Goal: Task Accomplishment & Management: Complete application form

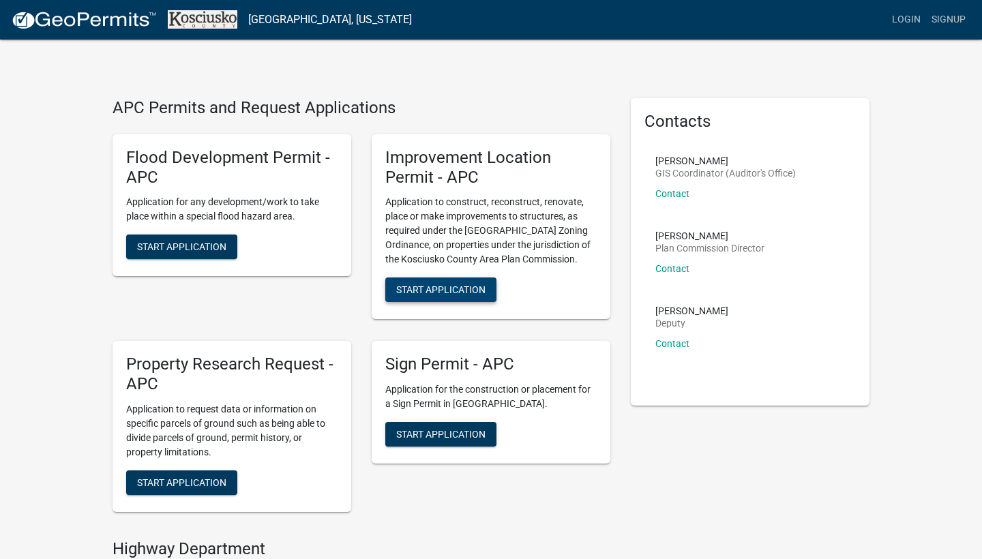
click at [440, 287] on span "Start Application" at bounding box center [440, 289] width 89 height 11
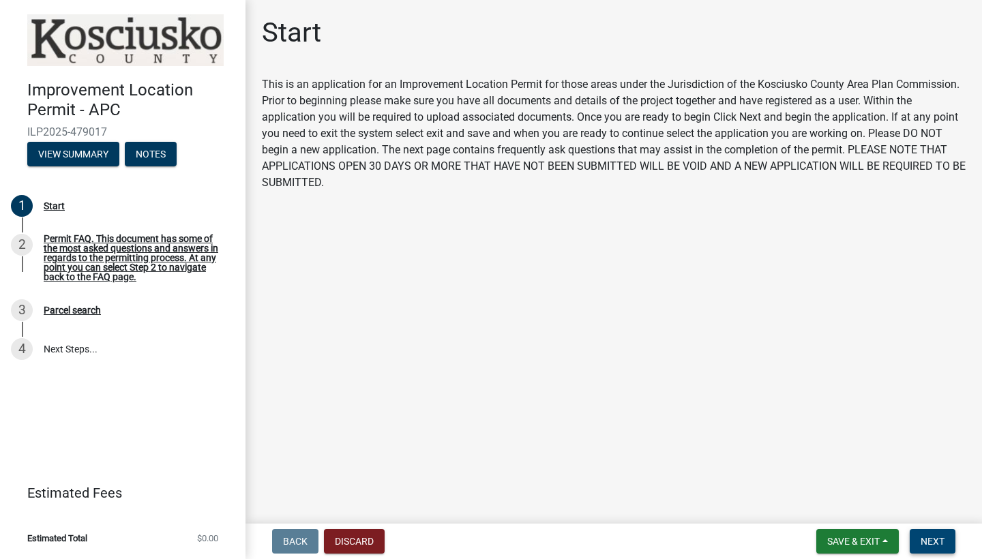
click at [919, 536] on button "Next" at bounding box center [933, 541] width 46 height 25
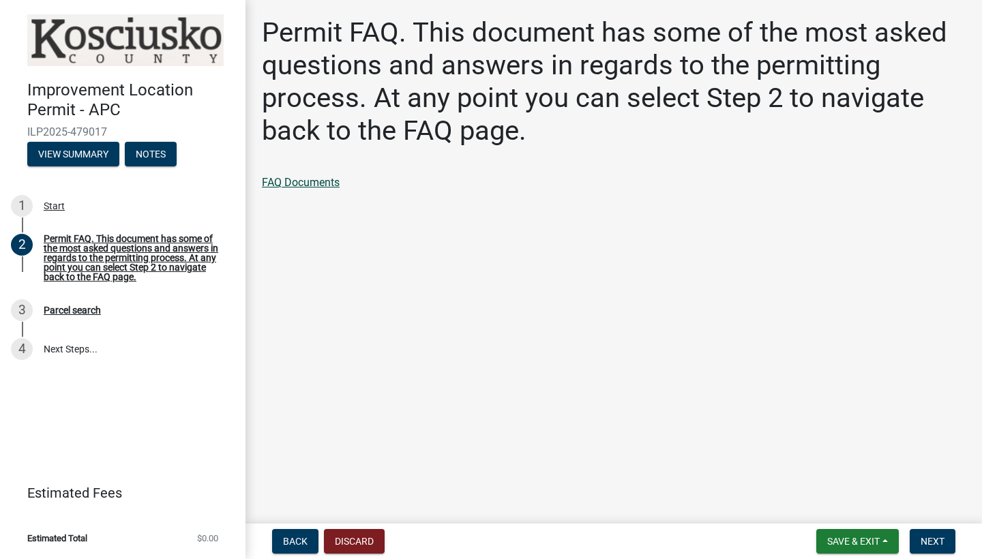
click at [291, 184] on link "FAQ Documents" at bounding box center [301, 182] width 78 height 13
click at [929, 544] on span "Next" at bounding box center [933, 541] width 24 height 11
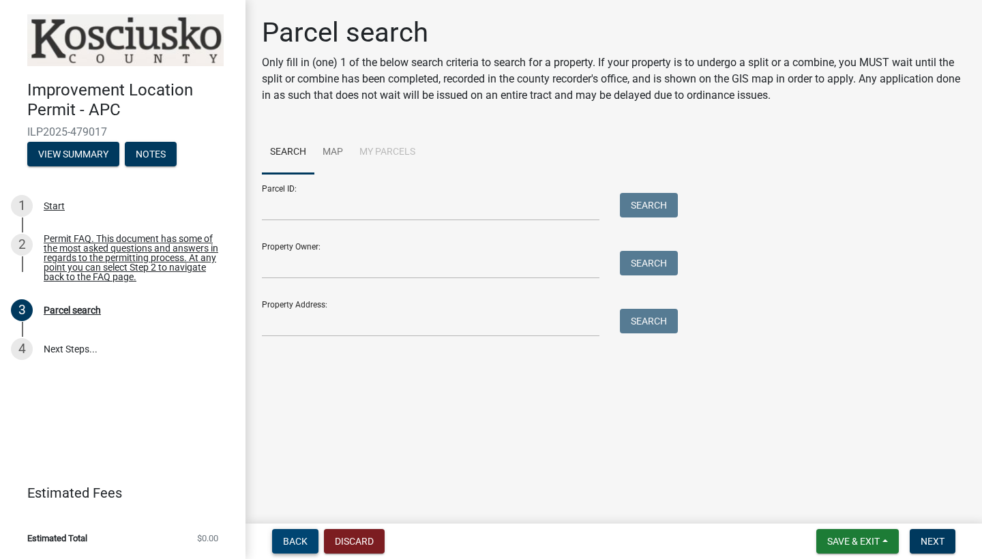
click at [311, 545] on button "Back" at bounding box center [295, 541] width 46 height 25
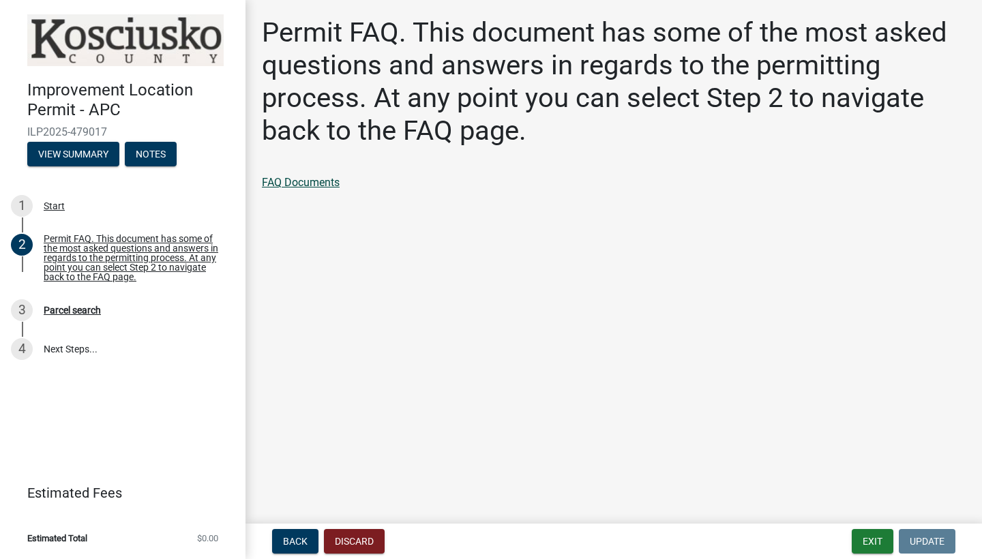
click at [312, 181] on link "FAQ Documents" at bounding box center [301, 182] width 78 height 13
click at [55, 203] on div "Start" at bounding box center [54, 206] width 21 height 10
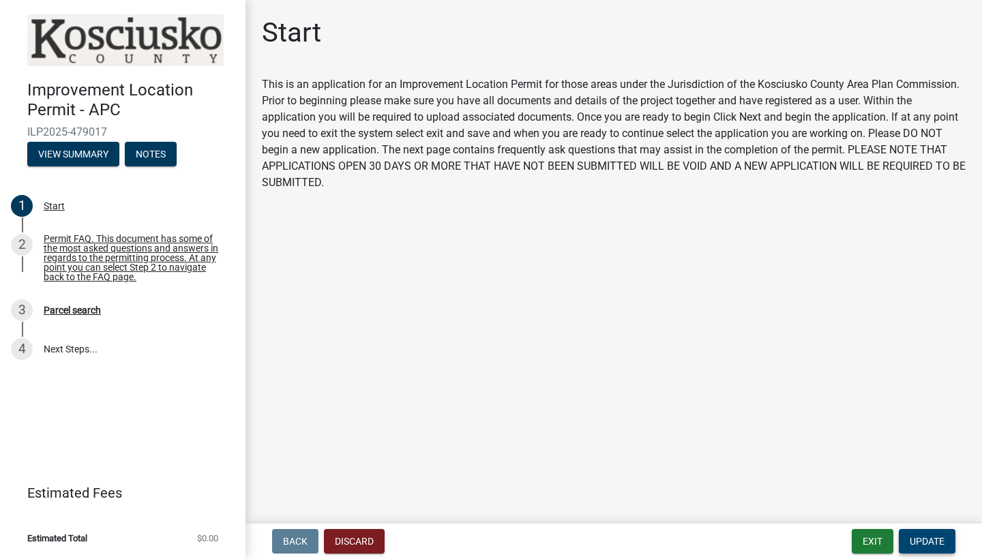
click at [942, 541] on span "Update" at bounding box center [927, 541] width 35 height 11
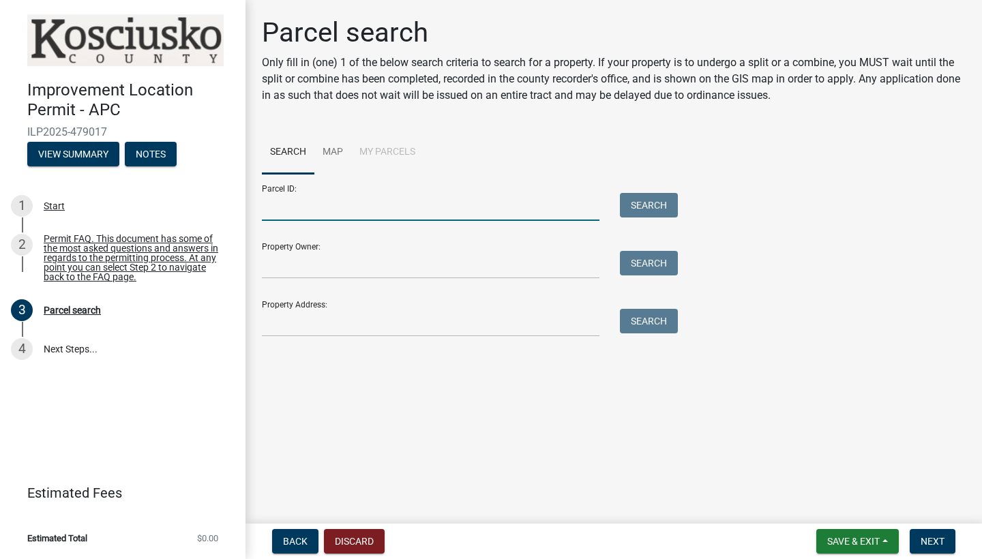
click at [333, 207] on input "Parcel ID:" at bounding box center [431, 207] width 338 height 28
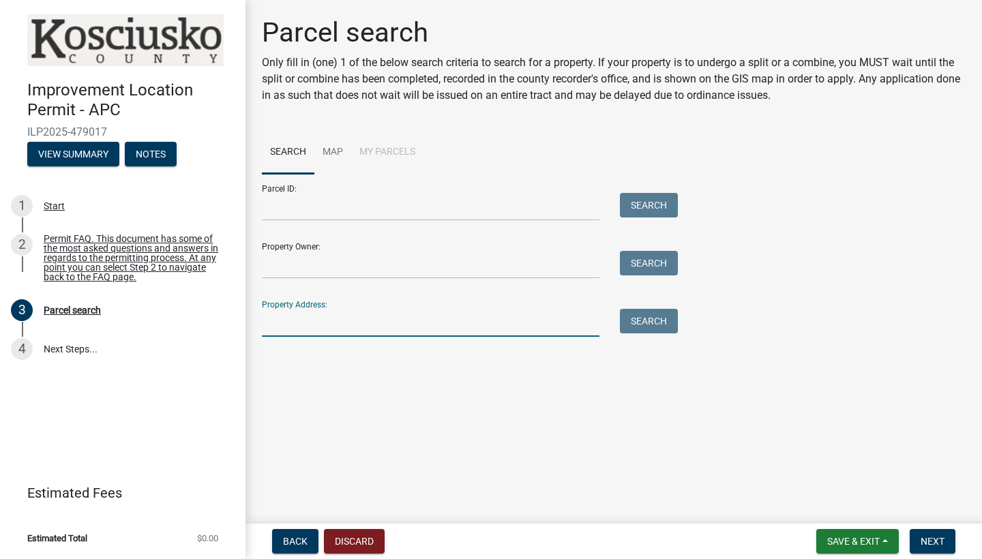
click at [333, 309] on input "Property Address:" at bounding box center [431, 323] width 338 height 28
type input "4"
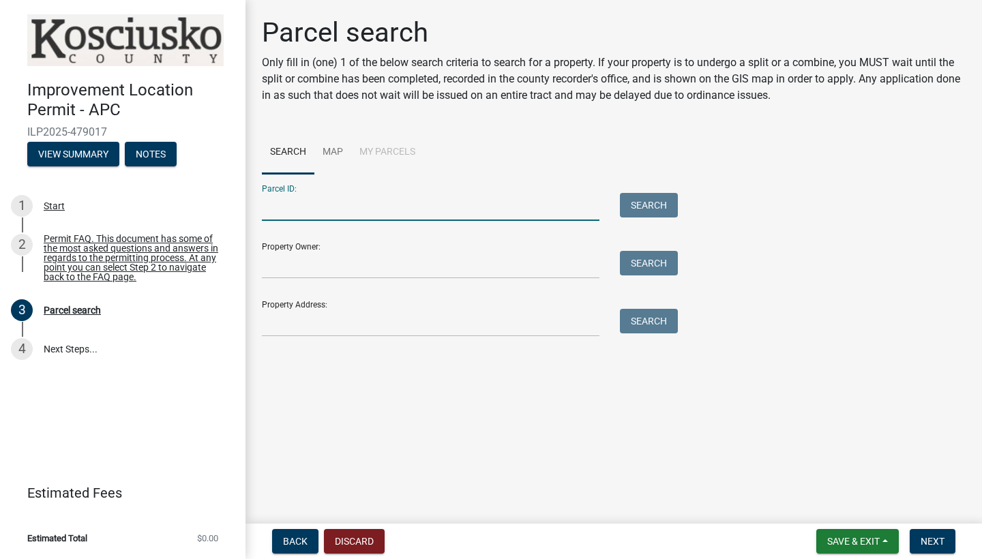
click at [319, 215] on input "Parcel ID:" at bounding box center [431, 207] width 338 height 28
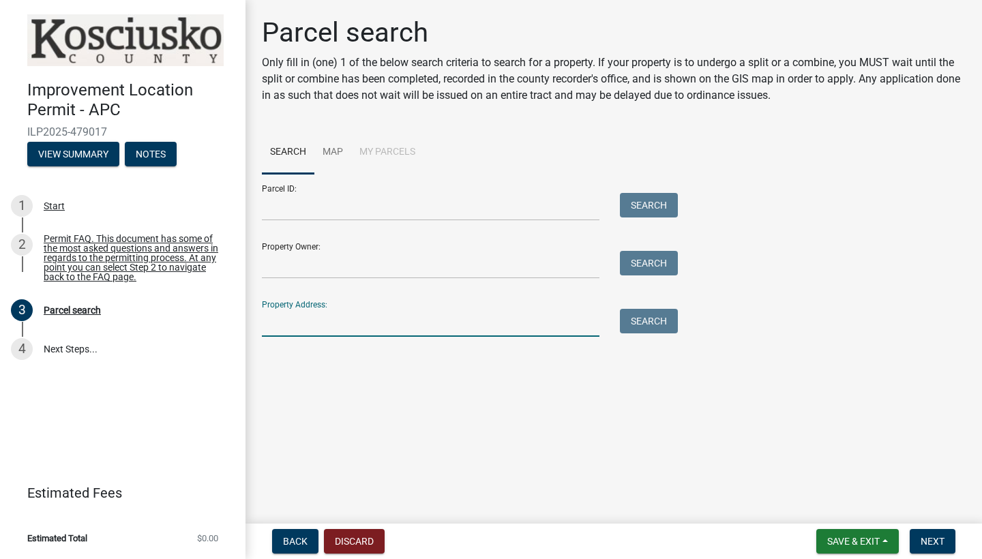
click at [306, 322] on input "Property Address:" at bounding box center [431, 323] width 338 height 28
type input "4468 S 500 E"
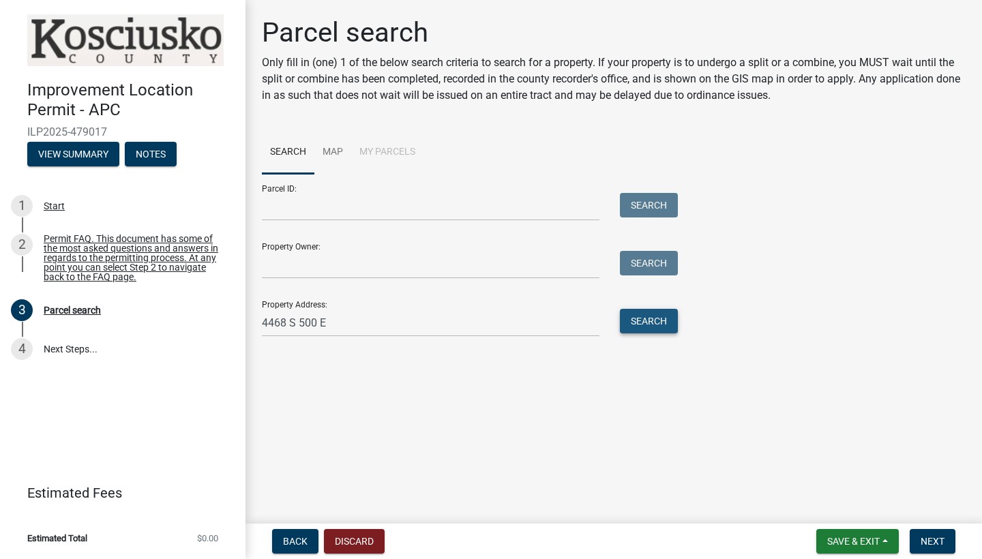
click at [655, 332] on button "Search" at bounding box center [649, 321] width 58 height 25
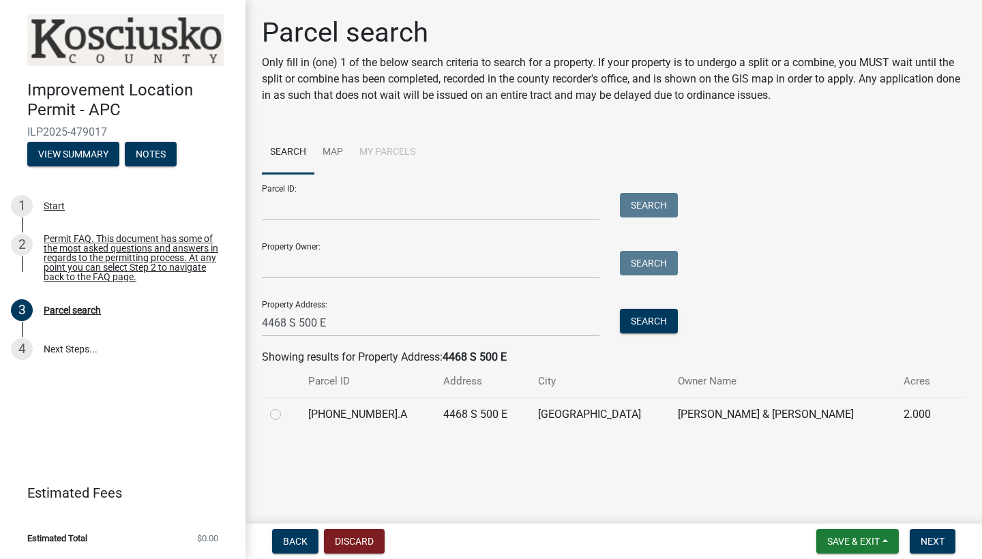
click at [275, 420] on div at bounding box center [281, 414] width 22 height 16
click at [286, 406] on label at bounding box center [286, 406] width 0 height 0
click at [286, 415] on input "radio" at bounding box center [290, 410] width 9 height 9
radio input "true"
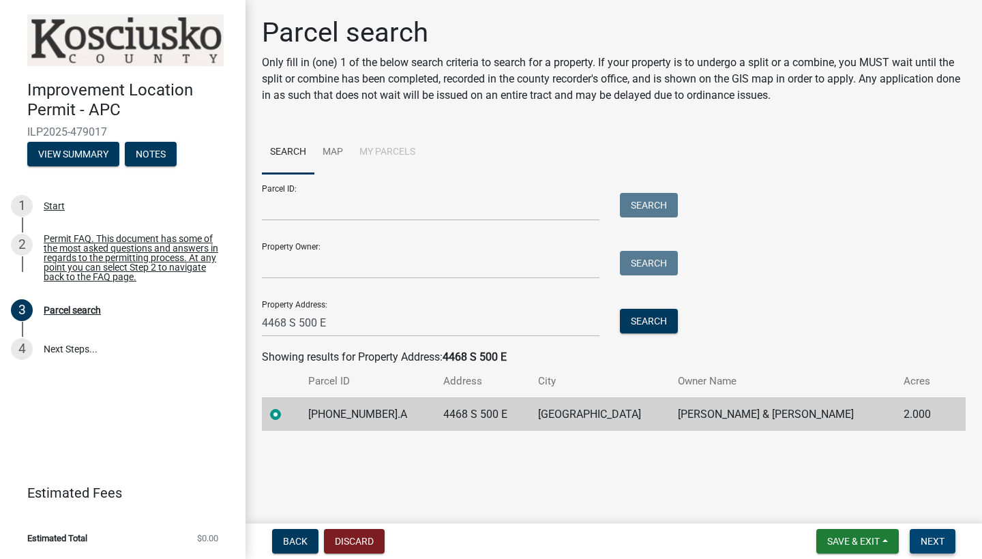
click at [928, 542] on span "Next" at bounding box center [933, 541] width 24 height 11
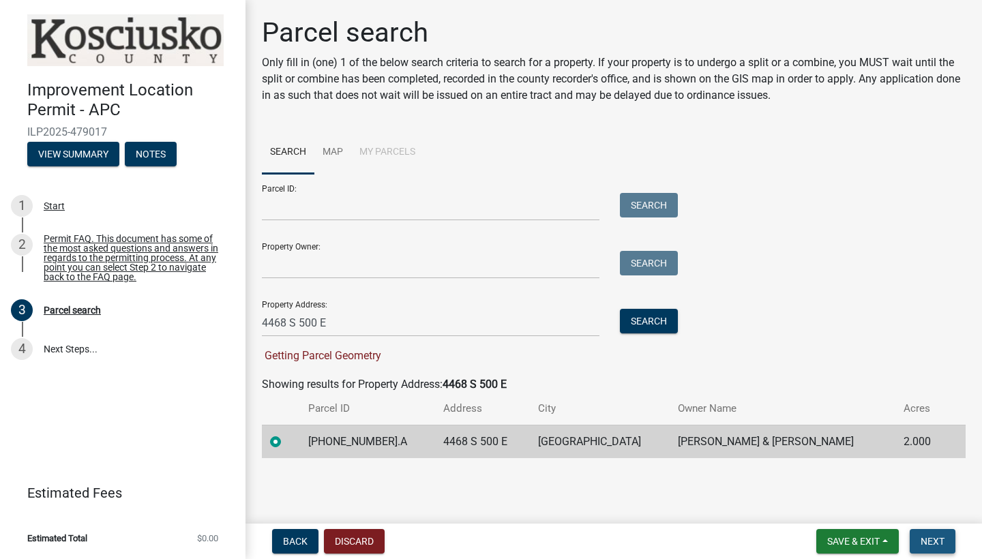
click at [941, 539] on span "Next" at bounding box center [933, 541] width 24 height 11
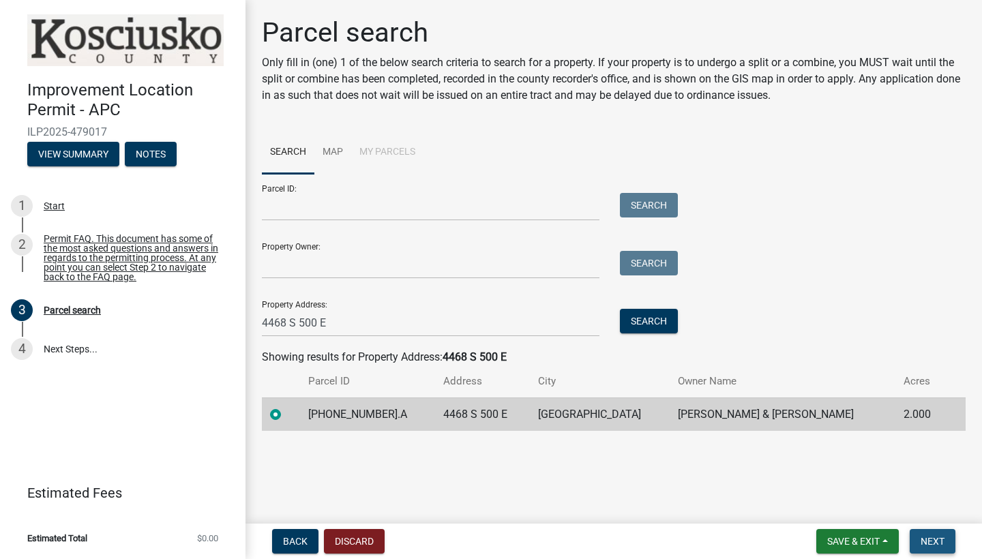
click at [919, 540] on button "Next" at bounding box center [933, 541] width 46 height 25
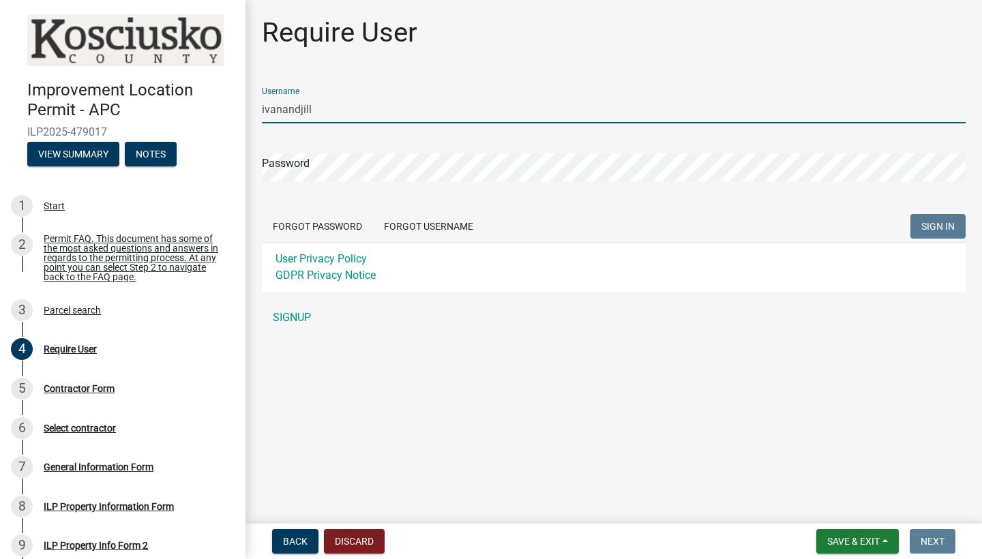
type input "ivanandjill"
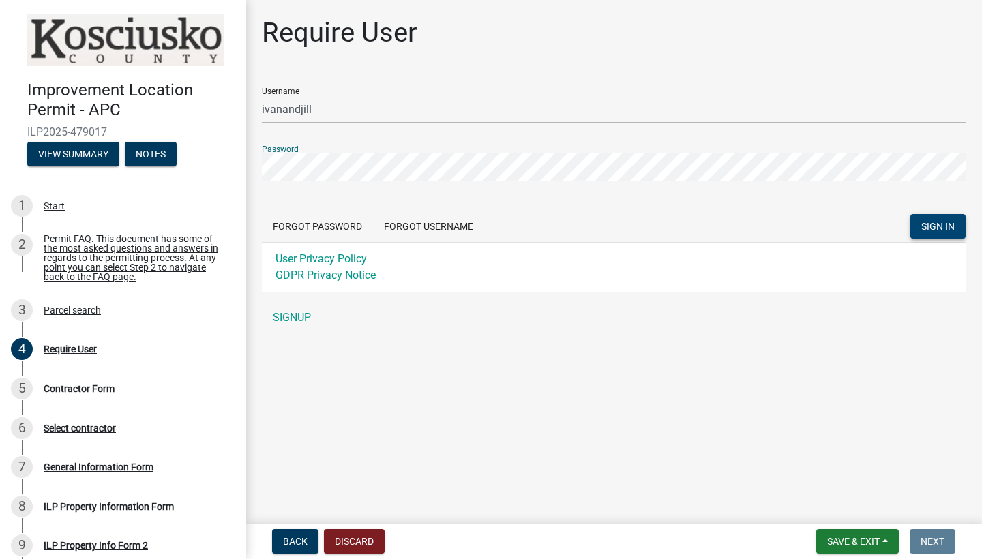
click at [945, 225] on span "SIGN IN" at bounding box center [937, 226] width 33 height 11
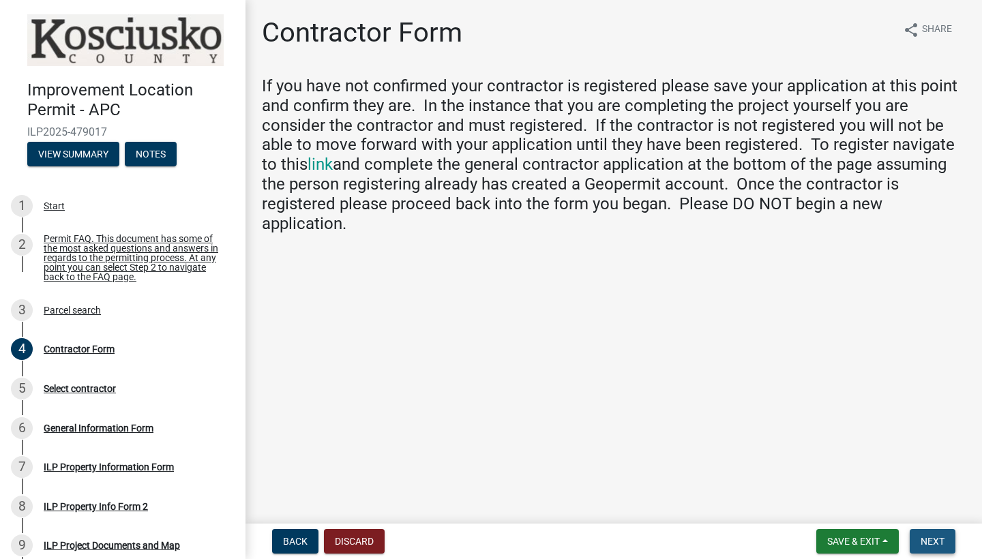
click at [938, 537] on span "Next" at bounding box center [933, 541] width 24 height 11
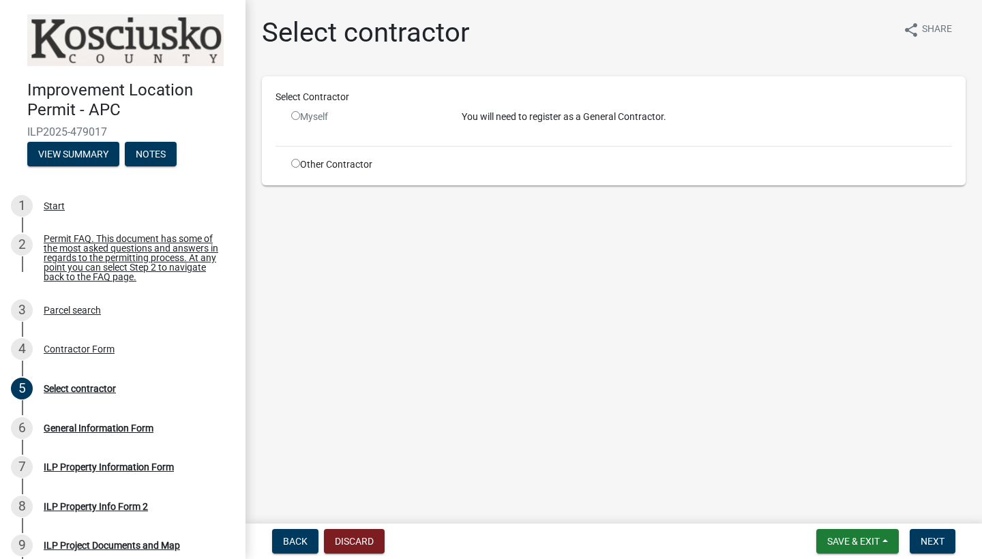
click at [298, 114] on input "radio" at bounding box center [295, 115] width 9 height 9
click at [296, 116] on input "radio" at bounding box center [295, 115] width 9 height 9
radio input "false"
click at [295, 162] on input "radio" at bounding box center [295, 163] width 9 height 9
radio input "true"
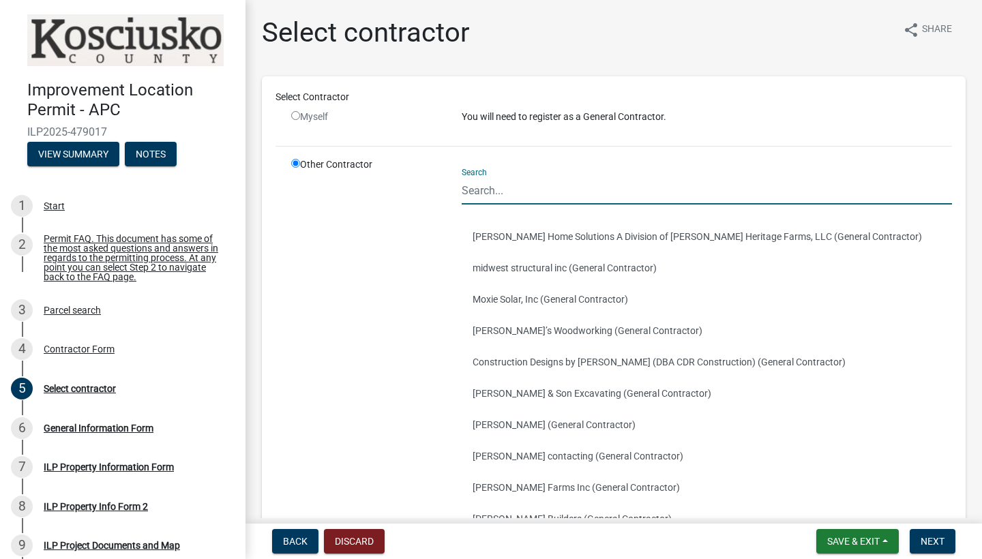
click at [516, 197] on input "Search" at bounding box center [707, 191] width 490 height 28
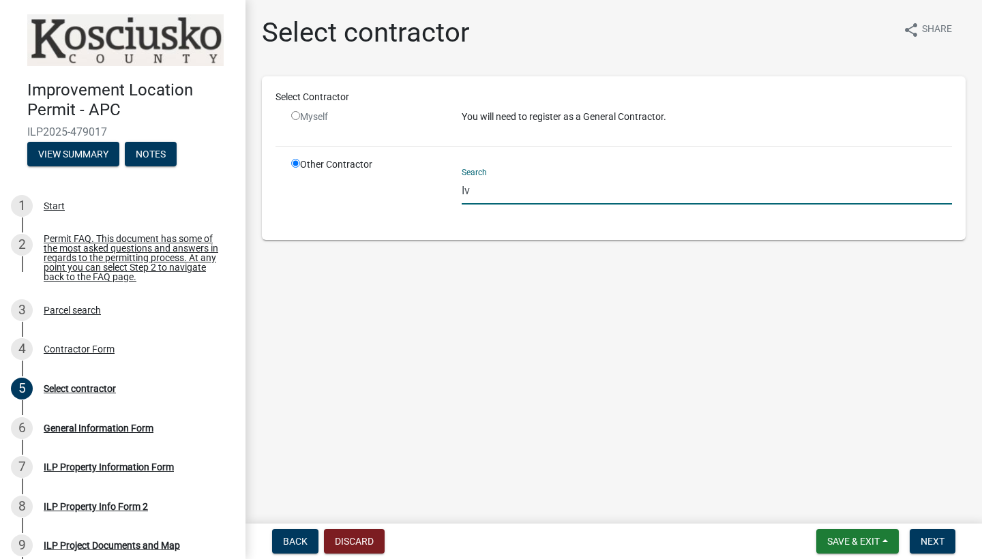
type input "I"
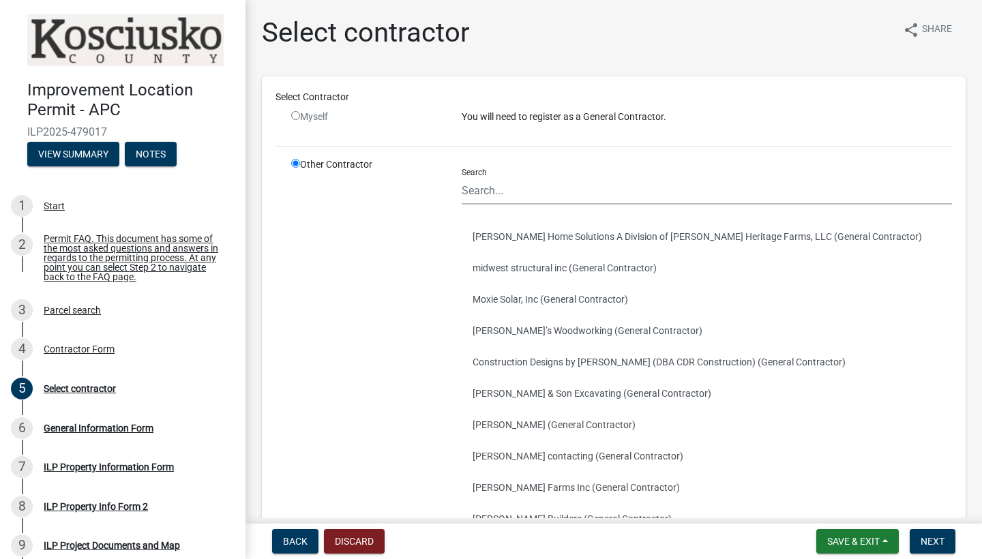
click at [297, 118] on input "radio" at bounding box center [295, 115] width 9 height 9
radio input "false"
radio input "true"
click at [297, 119] on input "radio" at bounding box center [295, 115] width 9 height 9
radio input "false"
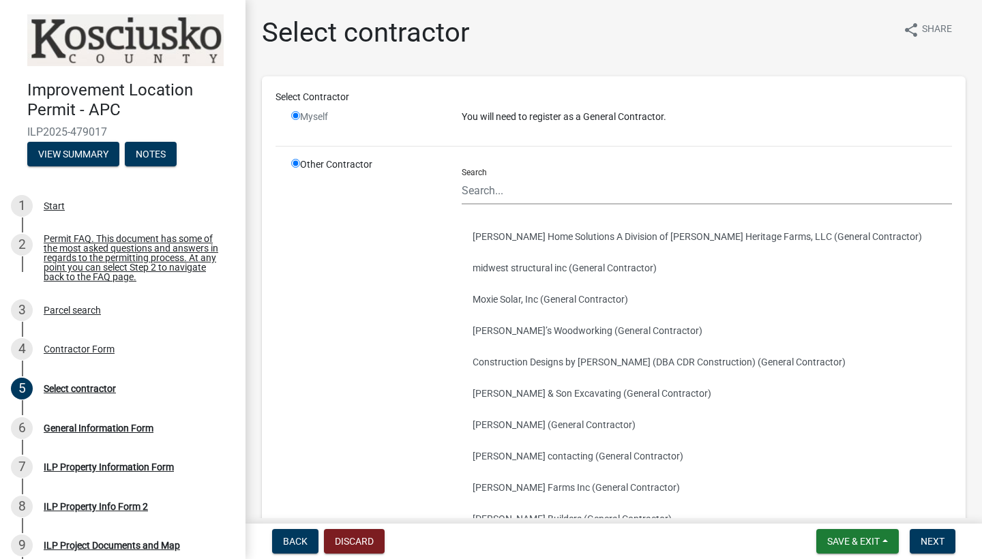
radio input "true"
drag, startPoint x: 297, startPoint y: 119, endPoint x: 299, endPoint y: 126, distance: 7.6
click at [297, 120] on input "radio" at bounding box center [295, 115] width 9 height 9
radio input "false"
radio input "true"
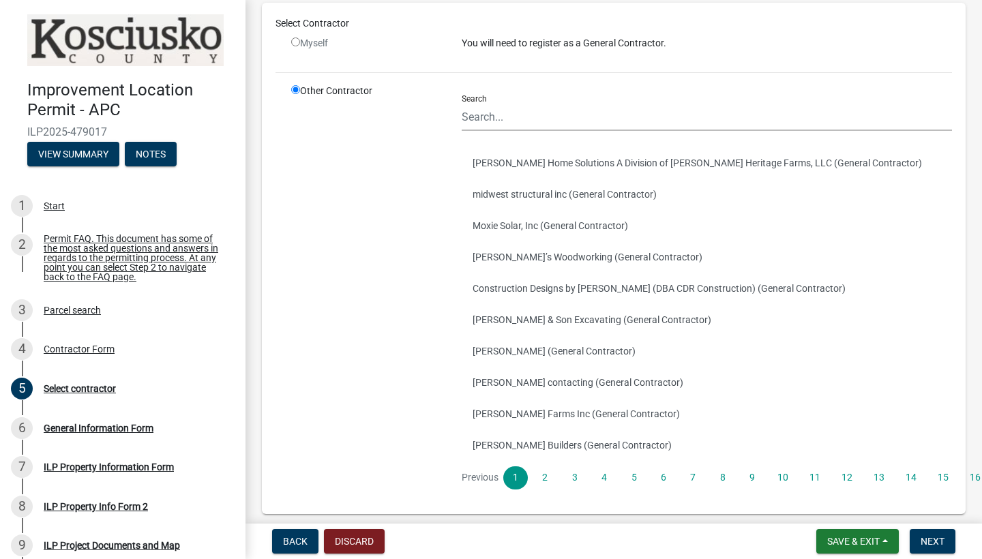
scroll to position [86, 0]
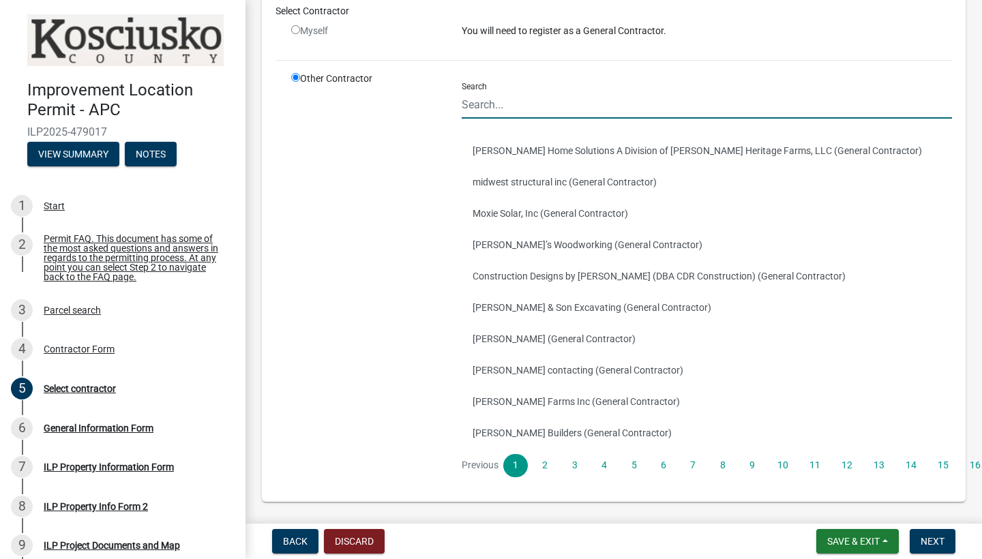
click at [571, 104] on input "Search" at bounding box center [707, 105] width 490 height 28
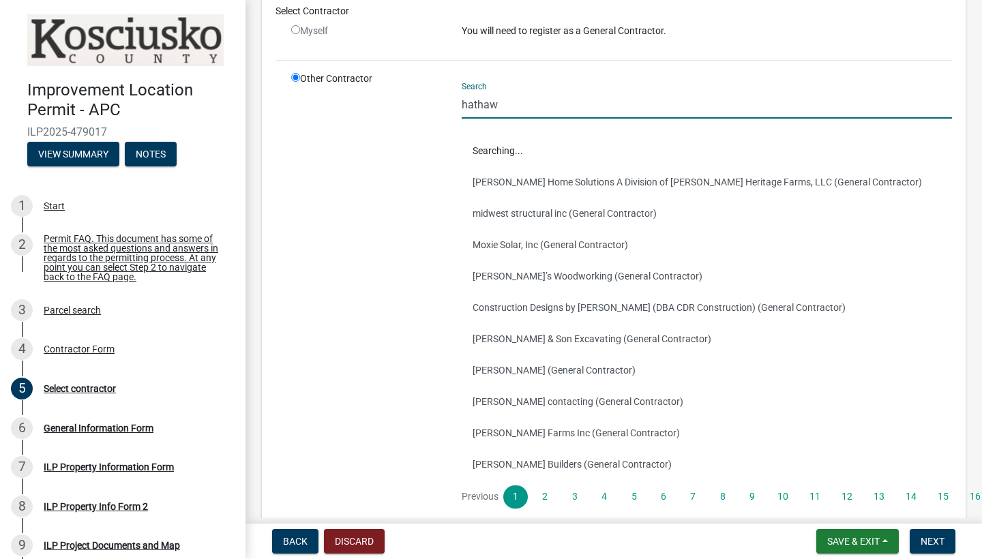
scroll to position [0, 0]
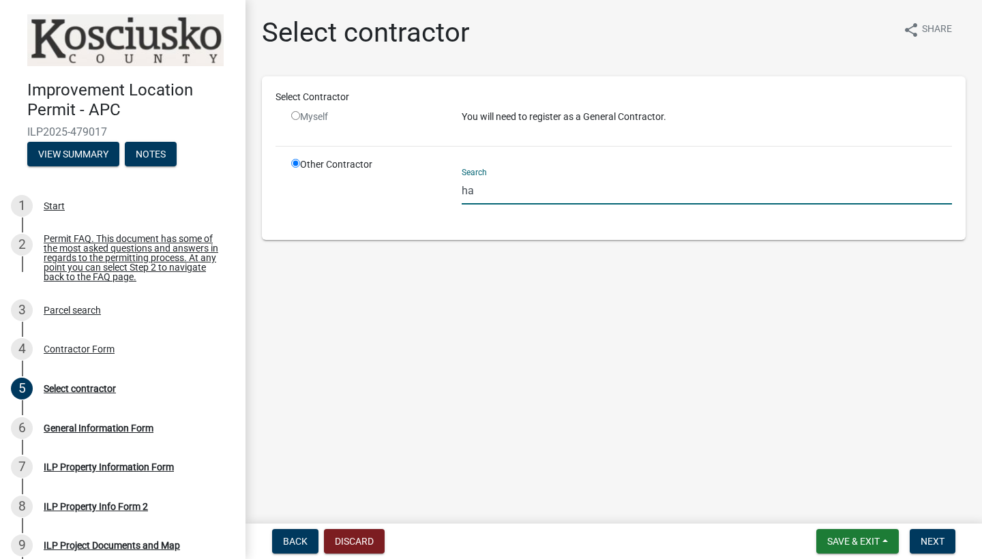
type input "h"
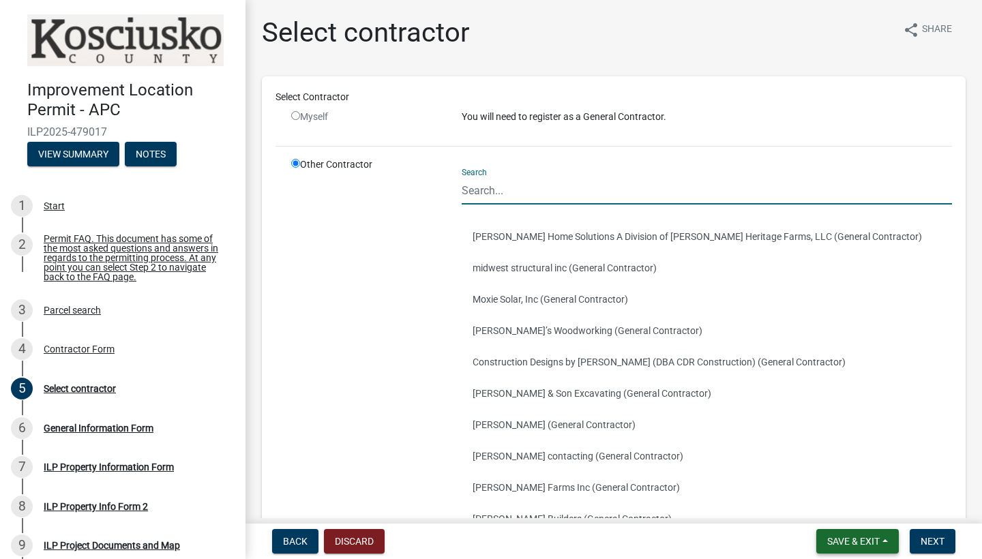
click at [846, 539] on span "Save & Exit" at bounding box center [853, 541] width 53 height 11
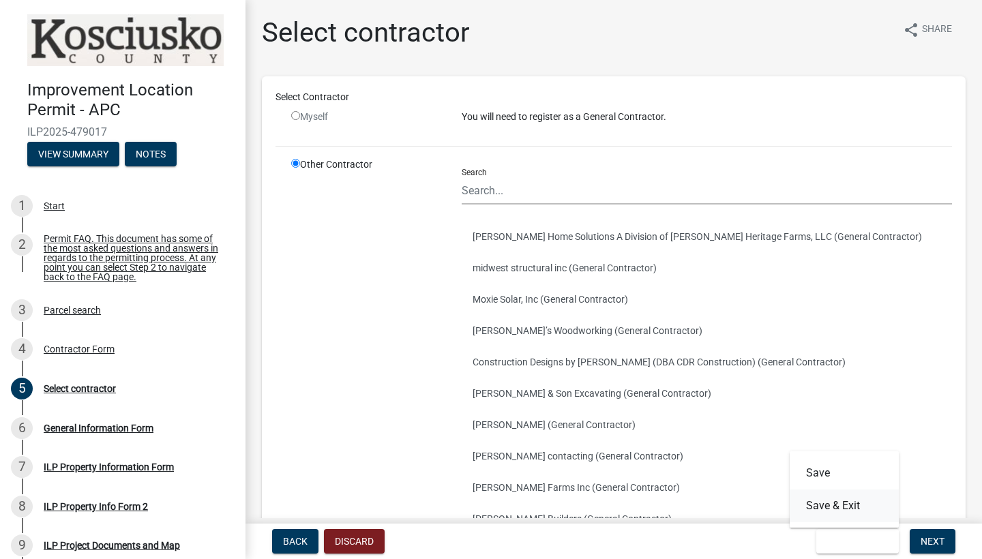
click at [842, 505] on button "Save & Exit" at bounding box center [844, 506] width 109 height 33
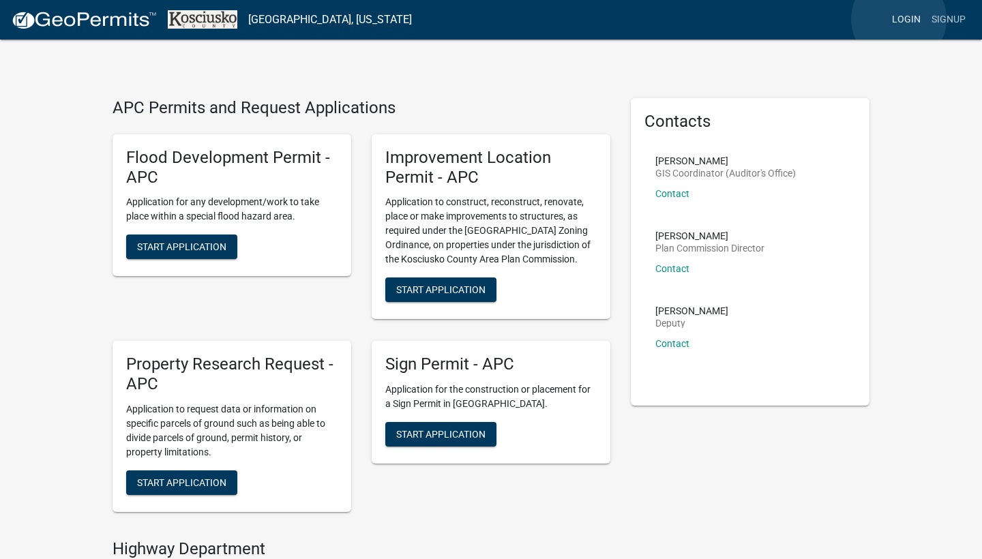
click at [899, 19] on link "Login" at bounding box center [907, 20] width 40 height 26
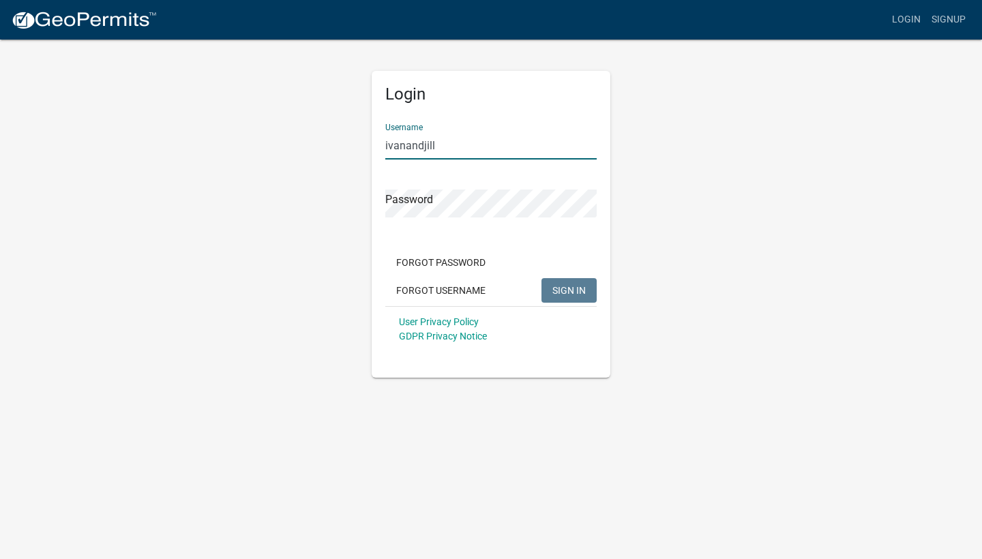
type input "ivanandjill"
click at [569, 290] on button "SIGN IN" at bounding box center [568, 290] width 55 height 25
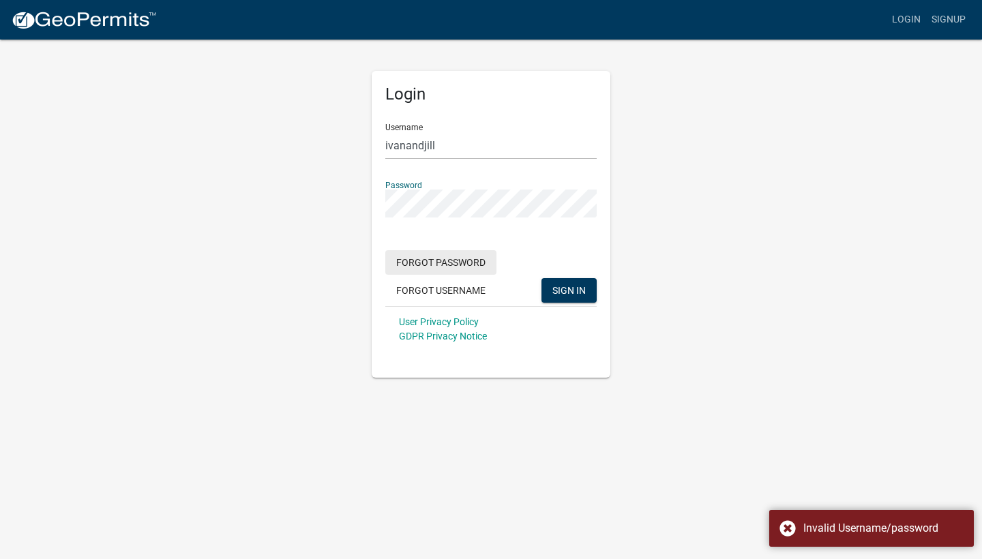
click at [421, 260] on button "Forgot Password" at bounding box center [440, 262] width 111 height 25
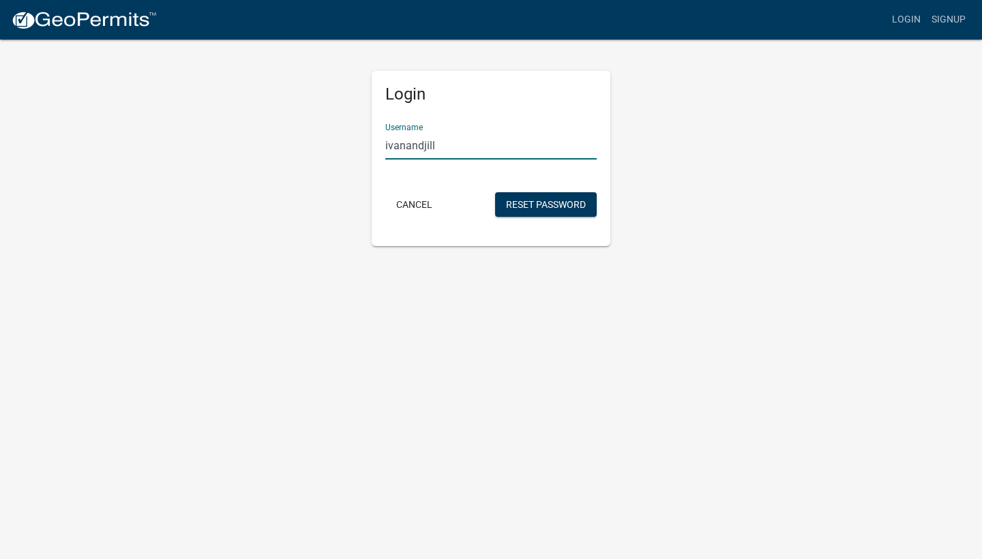
type input "ivanandjill"
click at [545, 204] on button "Reset Password" at bounding box center [546, 204] width 102 height 25
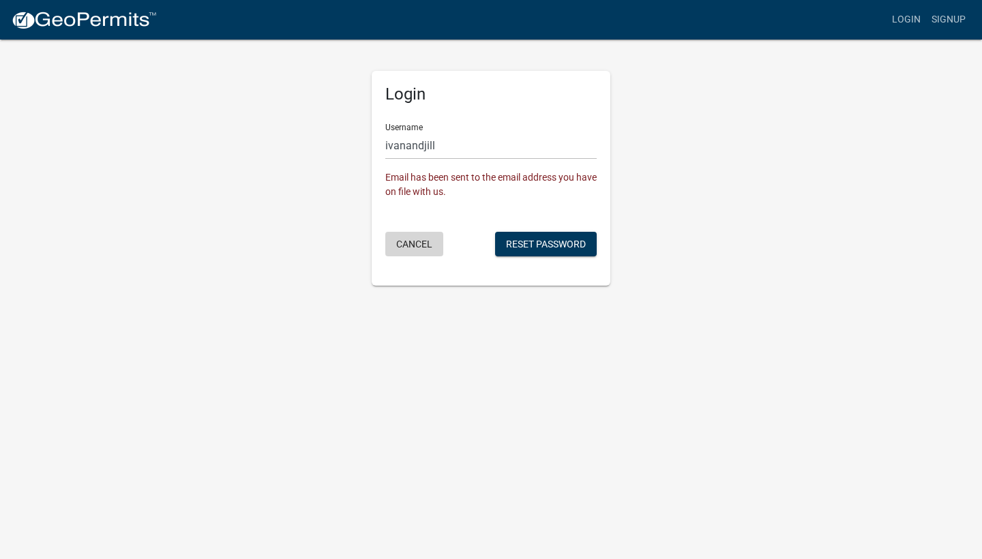
click at [425, 248] on button "Cancel" at bounding box center [414, 244] width 58 height 25
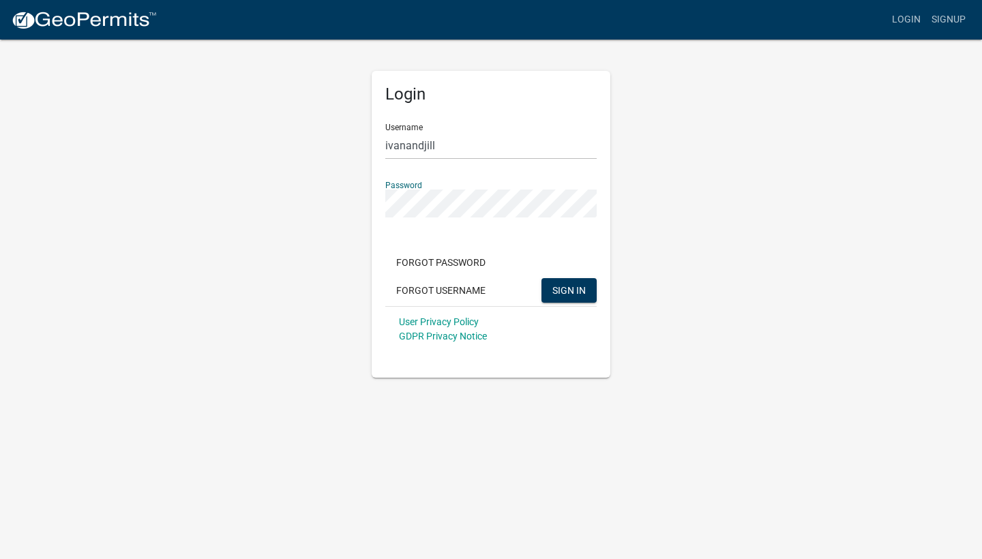
click at [330, 196] on div "Login Username ivanandjill Password Forgot Password Forgot Username SIGN IN Use…" at bounding box center [490, 208] width 777 height 340
click at [569, 290] on button "SIGN IN" at bounding box center [568, 290] width 55 height 25
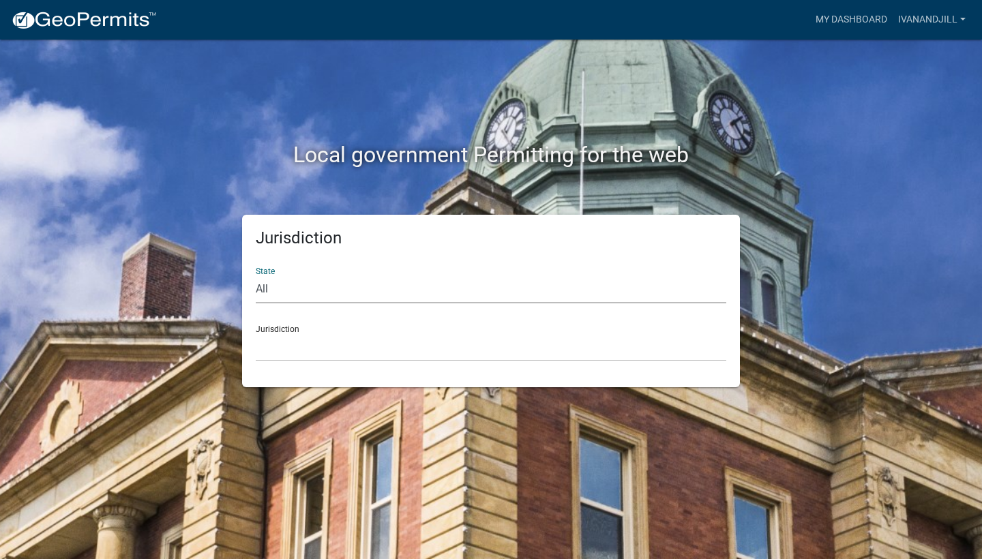
select select "[US_STATE]"
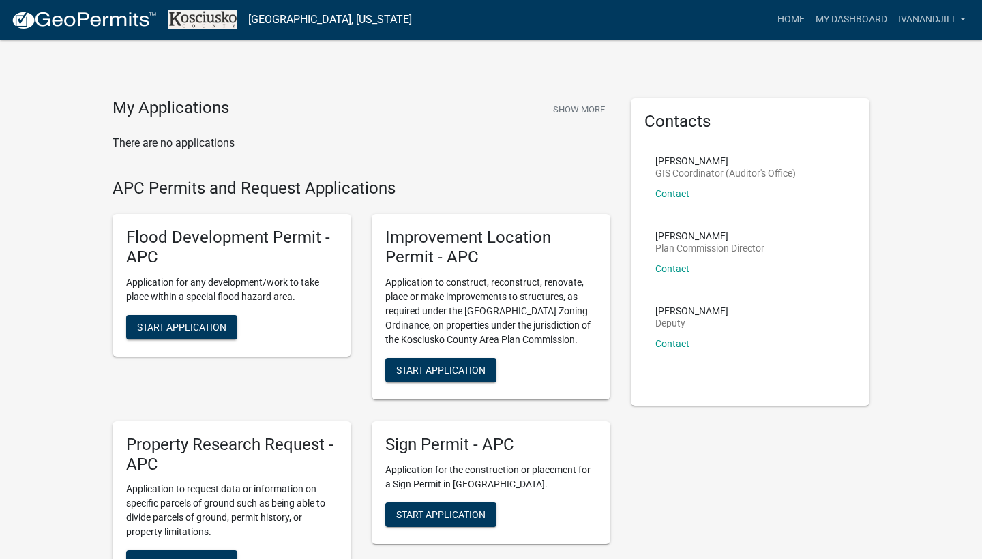
click at [558, 192] on h4 "APC Permits and Request Applications" at bounding box center [362, 189] width 498 height 20
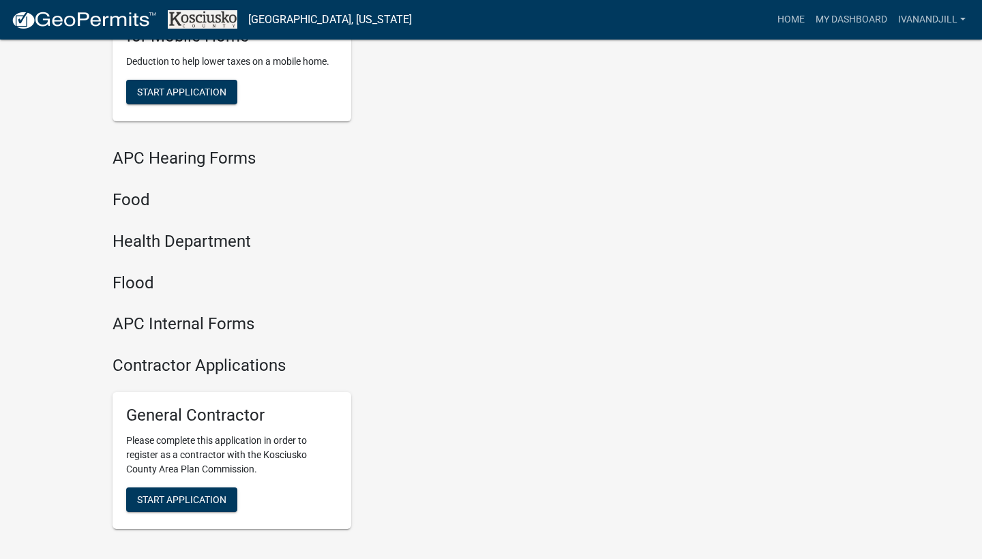
scroll to position [1501, 0]
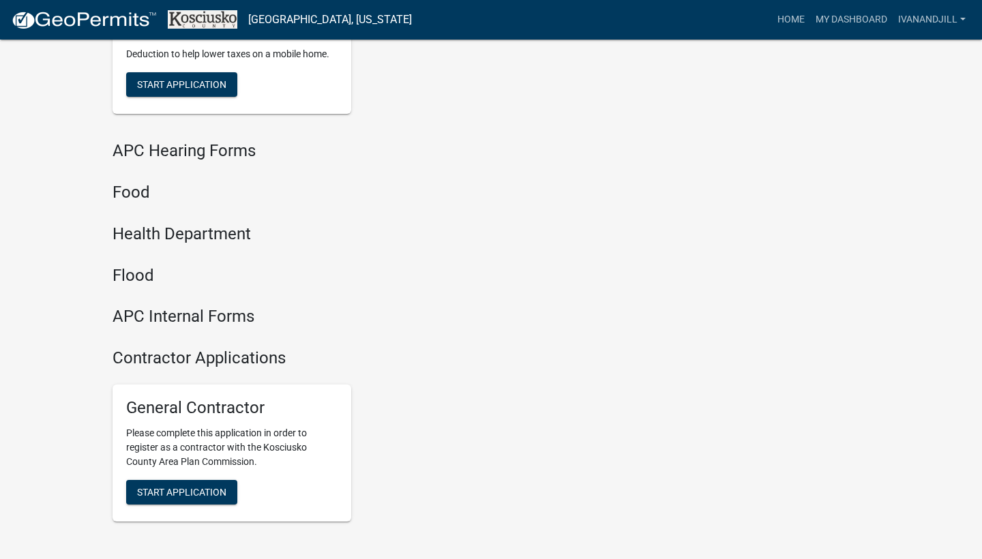
click at [203, 224] on h4 "Health Department" at bounding box center [362, 234] width 498 height 20
click at [176, 486] on span "Start Application" at bounding box center [181, 491] width 89 height 11
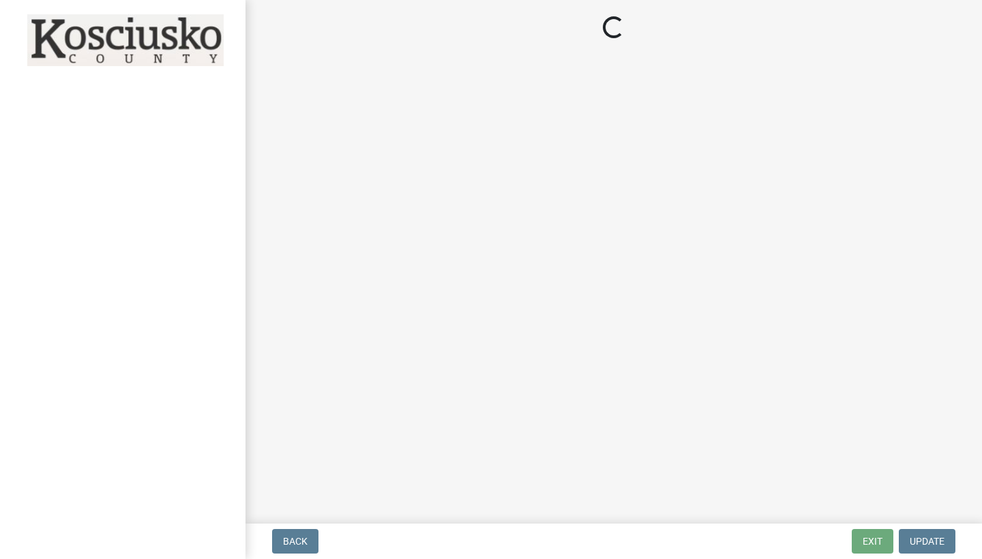
select select "IN"
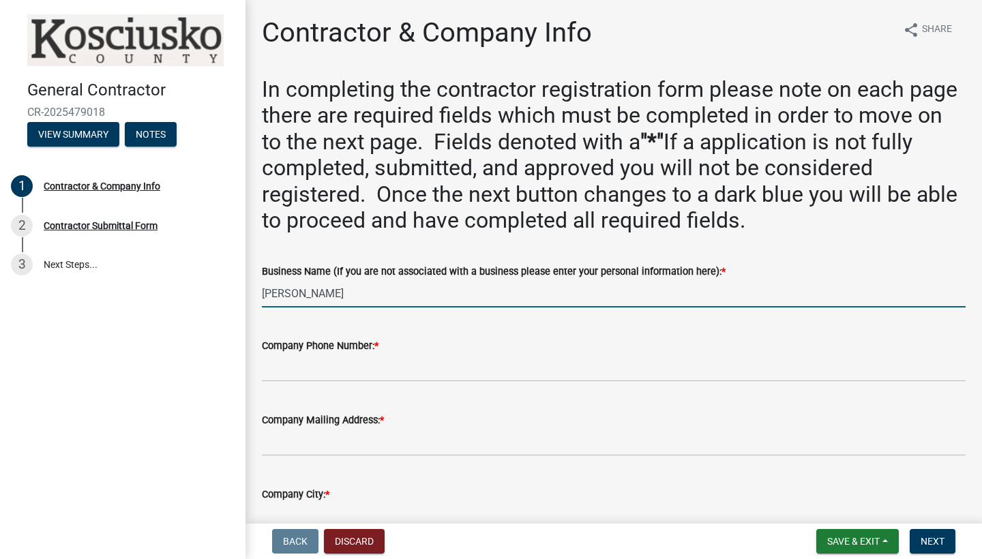
type input "Ivan Hathaway"
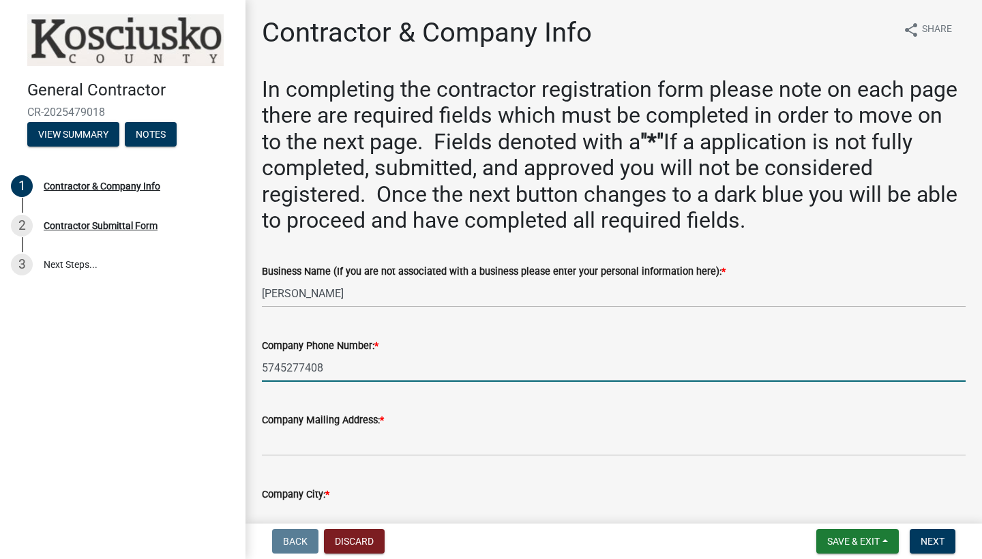
drag, startPoint x: 343, startPoint y: 370, endPoint x: 290, endPoint y: 372, distance: 53.2
click at [290, 372] on input "5745277408" at bounding box center [614, 368] width 704 height 28
type input "5744537204"
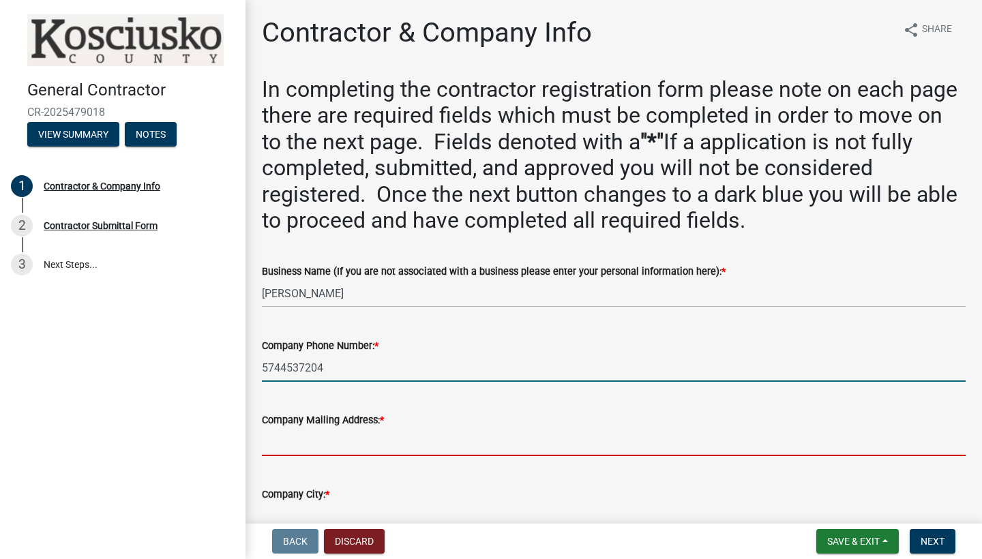
click at [297, 451] on input "Company Mailing Address: *" at bounding box center [614, 442] width 704 height 28
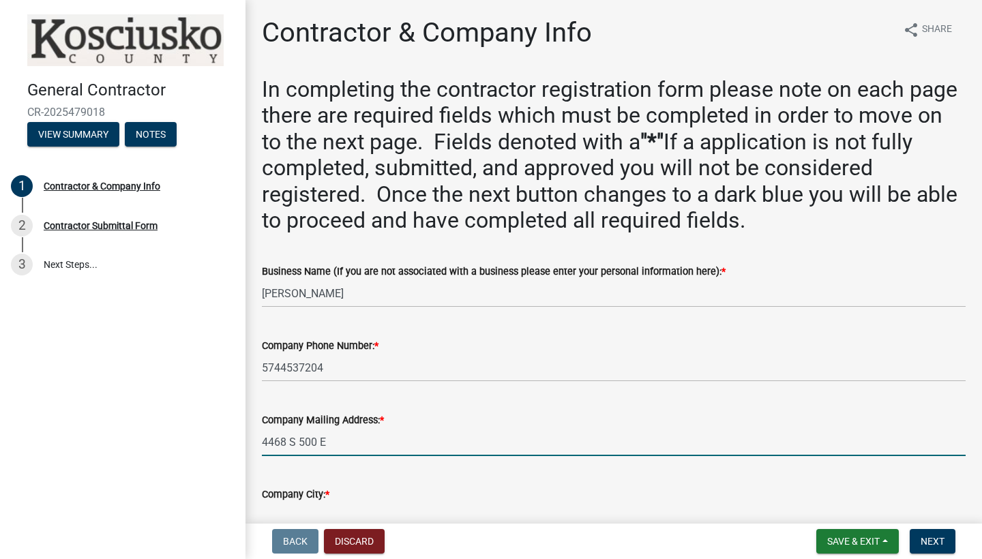
type input "4468 S 500 E"
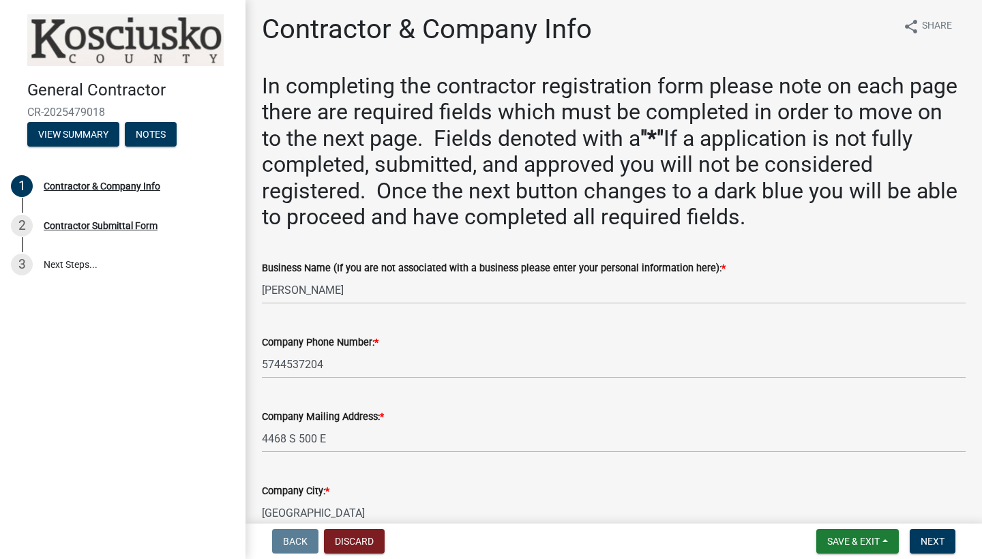
type input "Warsaw"
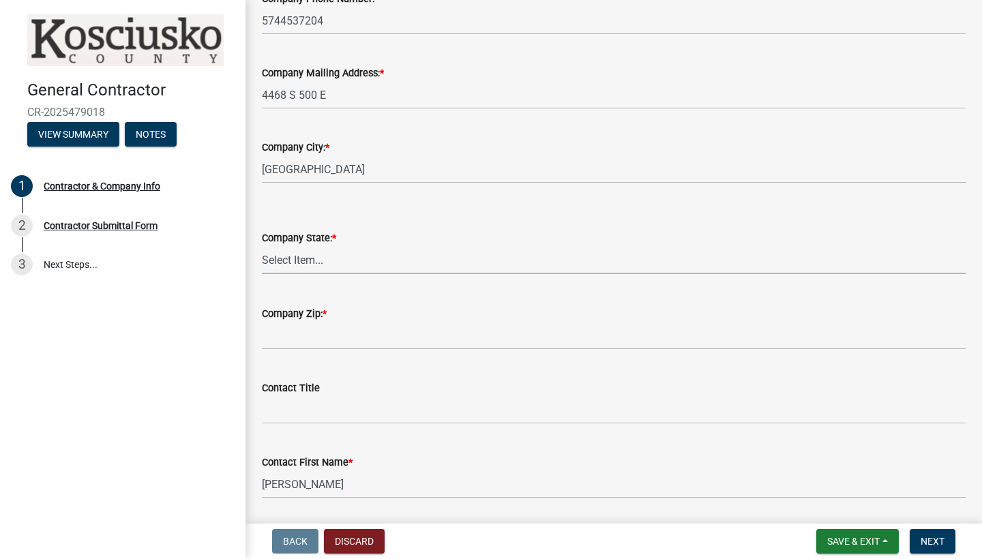
select select "IN"
click at [338, 346] on input "Company Zip: *" at bounding box center [614, 336] width 704 height 28
type input "46580"
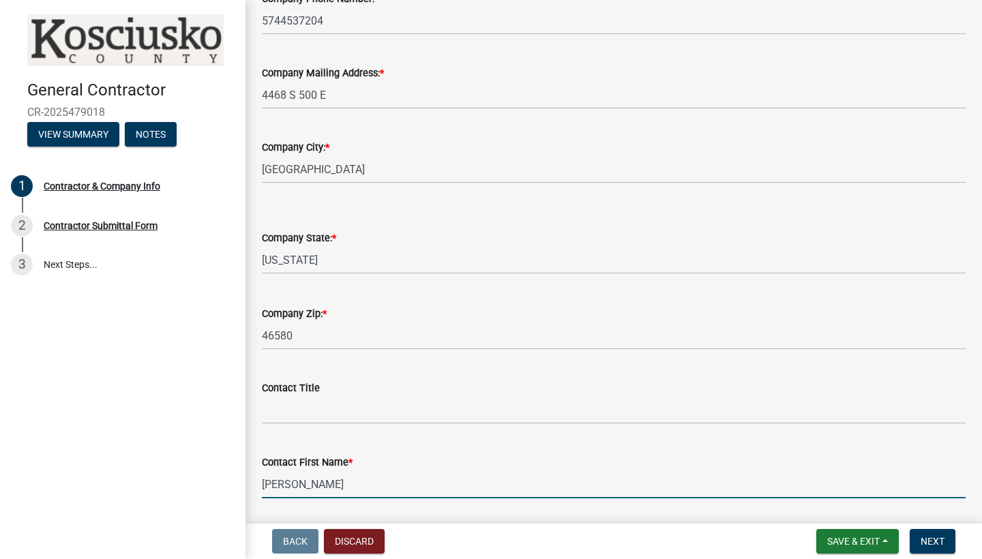
click at [344, 471] on input "Jillian" at bounding box center [614, 485] width 704 height 28
click at [319, 486] on input "Jillian" at bounding box center [614, 485] width 704 height 28
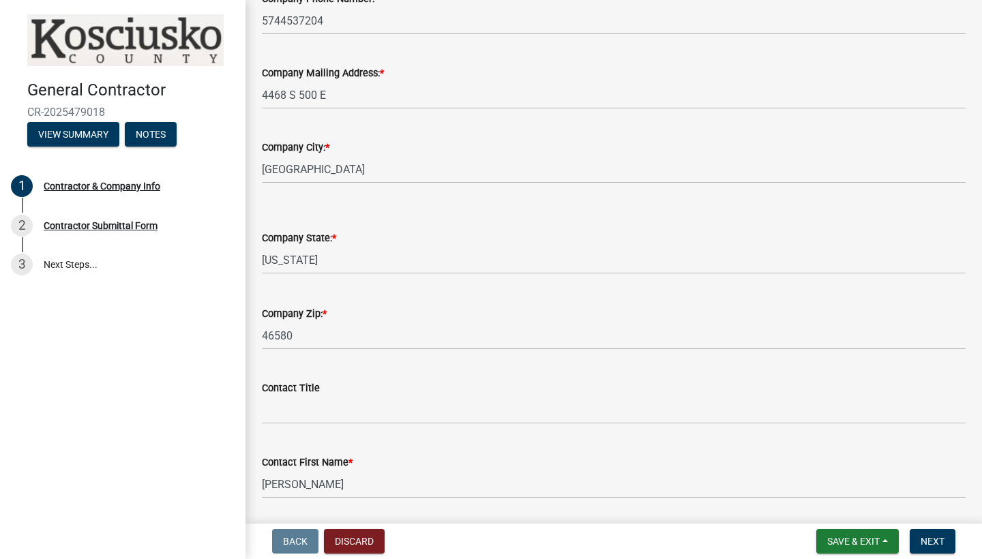
click at [748, 273] on wm-data-entity-input "Company State: * Select Item... Alabama Alaska Arizona Arkansas California Colo…" at bounding box center [614, 240] width 704 height 92
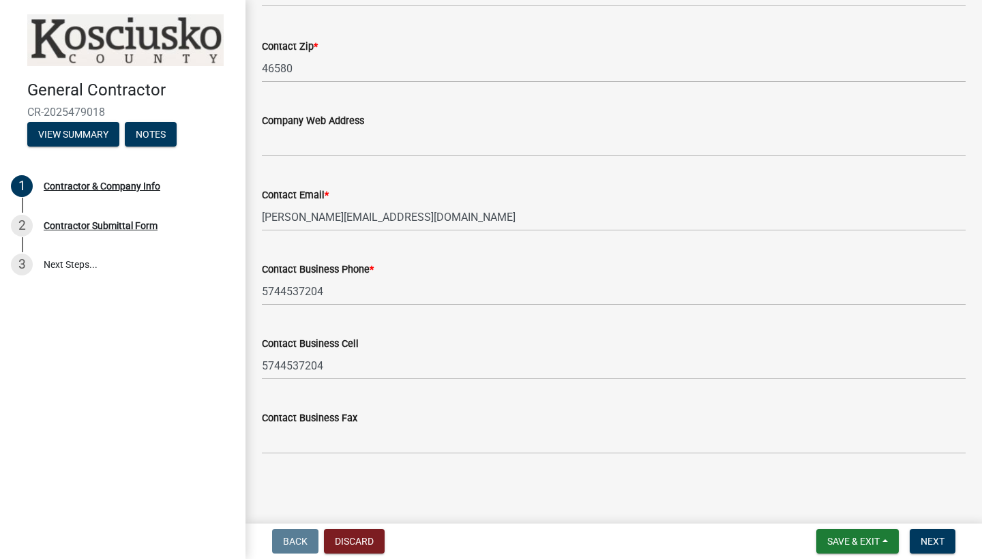
scroll to position [1225, 0]
click at [935, 536] on span "Next" at bounding box center [933, 541] width 24 height 11
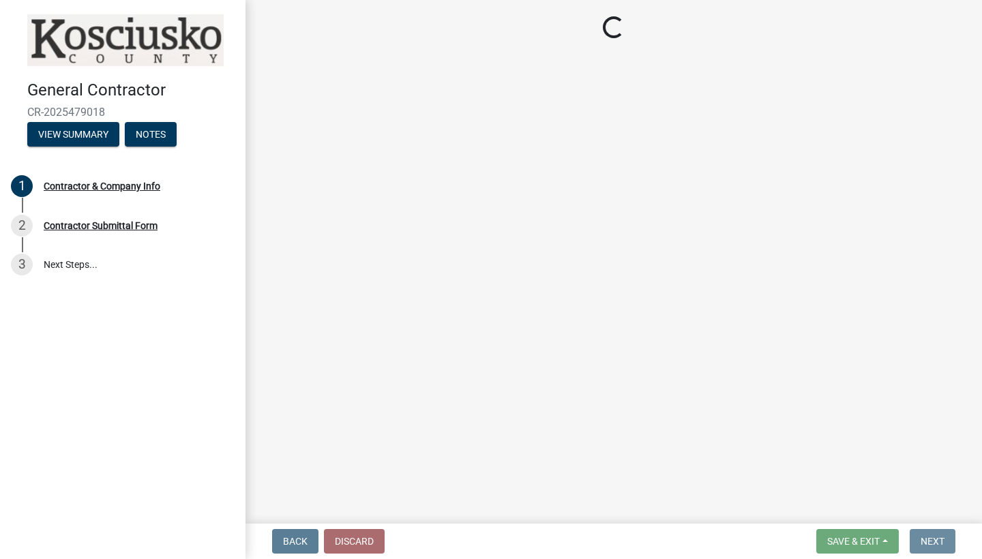
scroll to position [0, 0]
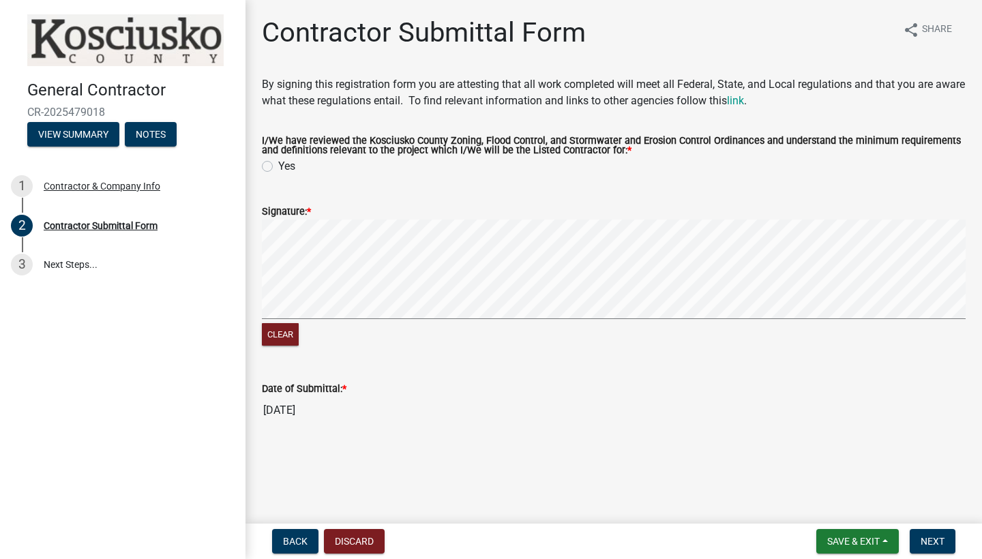
click at [278, 169] on label "Yes" at bounding box center [286, 166] width 17 height 16
click at [278, 167] on input "Yes" at bounding box center [282, 162] width 9 height 9
radio input "true"
click at [282, 343] on button "Clear" at bounding box center [280, 334] width 37 height 23
click at [273, 336] on button "Clear" at bounding box center [280, 334] width 37 height 23
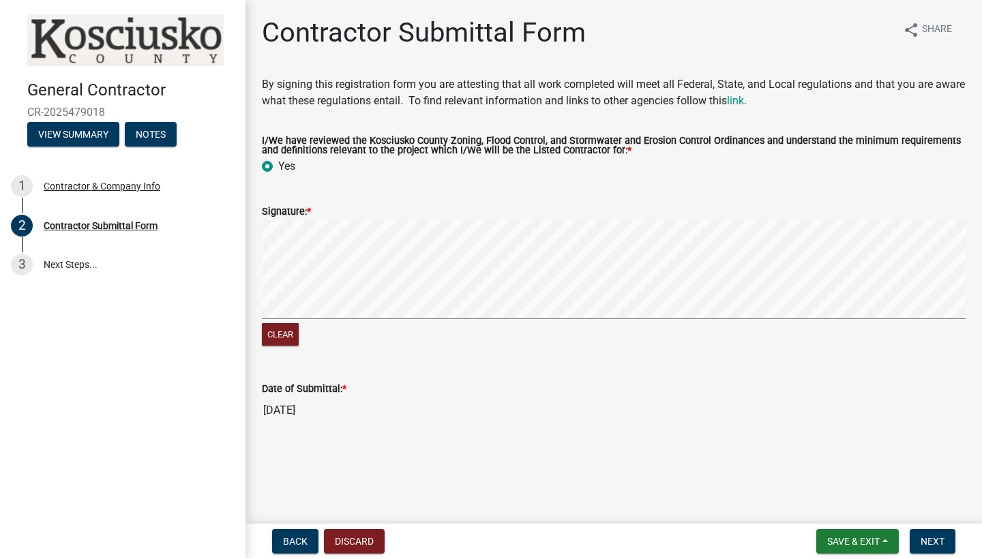
click at [369, 327] on div "Clear" at bounding box center [614, 285] width 704 height 130
click at [923, 543] on span "Next" at bounding box center [933, 541] width 24 height 11
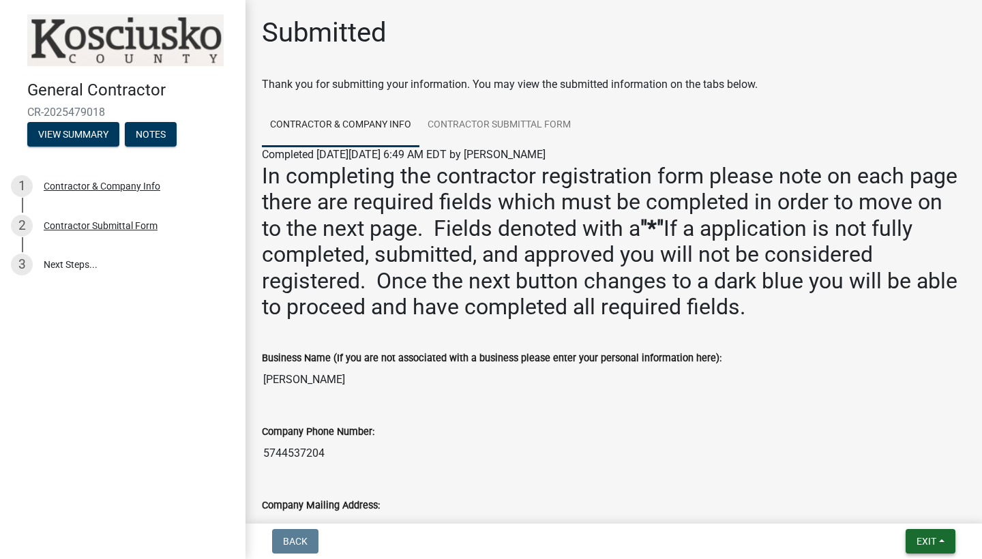
click at [936, 541] on span "Exit" at bounding box center [927, 541] width 20 height 11
click at [893, 500] on button "Save & Exit" at bounding box center [901, 506] width 109 height 33
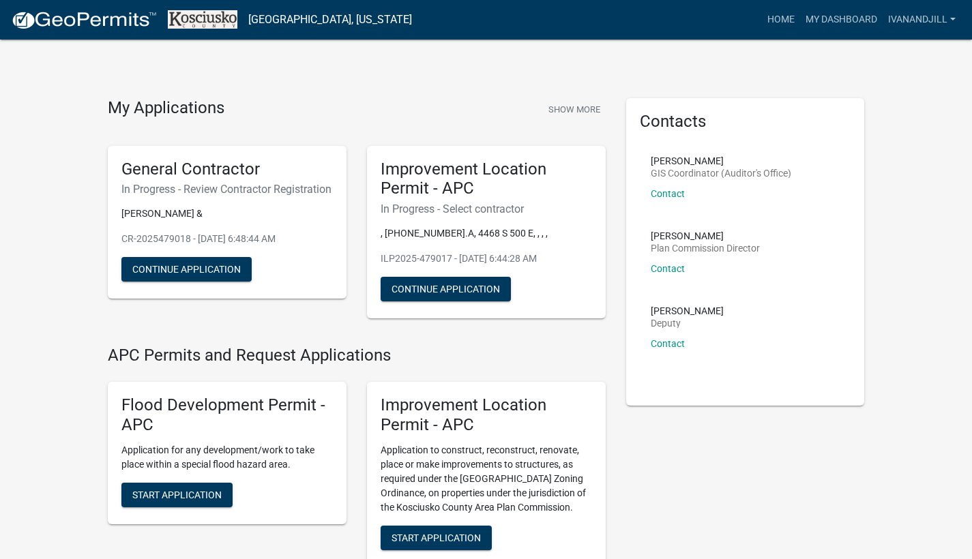
click at [616, 247] on div "Contacts [PERSON_NAME] GIS Coordinator (Auditor's Office) Contact [PERSON_NAME]…" at bounding box center [745, 252] width 259 height 308
click at [438, 282] on button "Continue Application" at bounding box center [446, 289] width 130 height 25
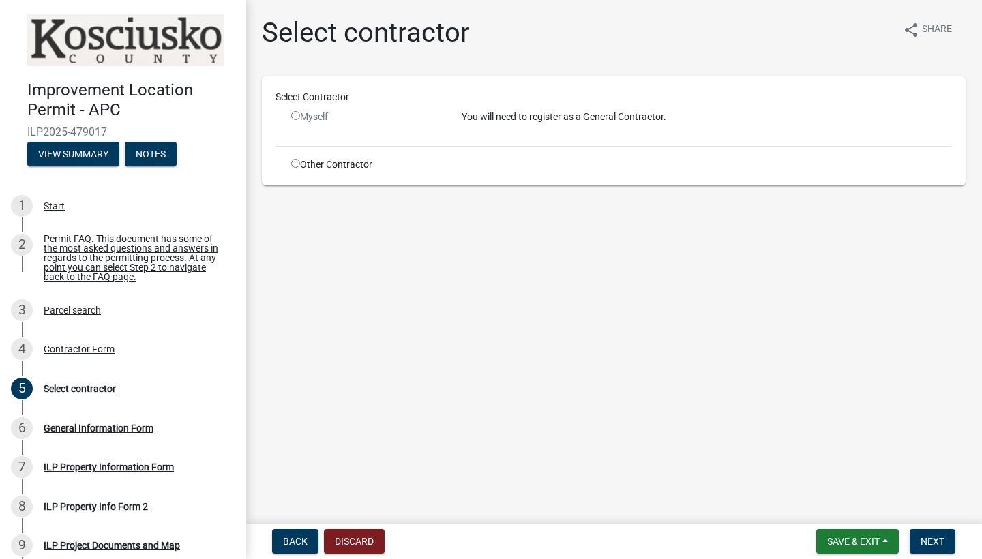
click at [297, 115] on input "radio" at bounding box center [295, 115] width 9 height 9
radio input "false"
click at [296, 166] on input "radio" at bounding box center [295, 163] width 9 height 9
radio input "true"
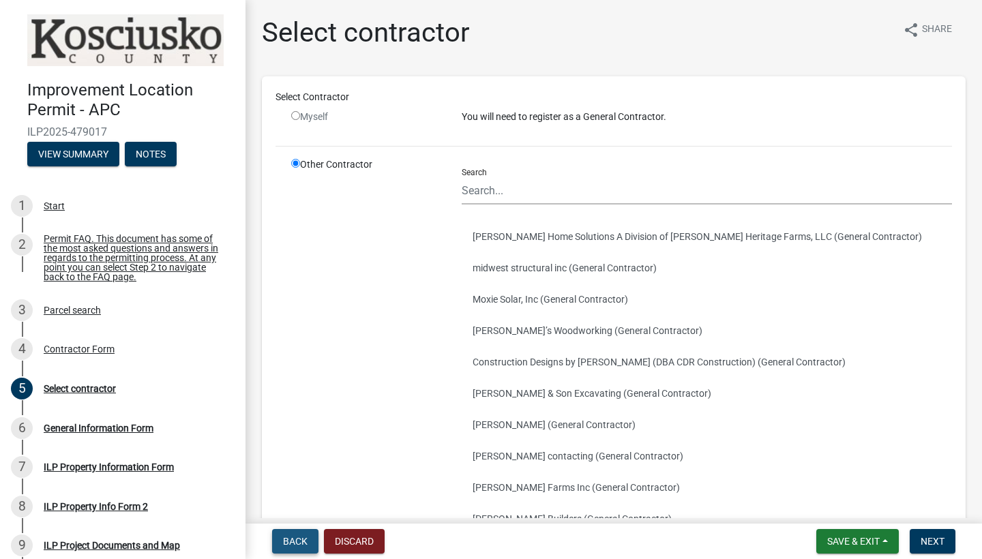
click at [290, 541] on span "Back" at bounding box center [295, 541] width 25 height 11
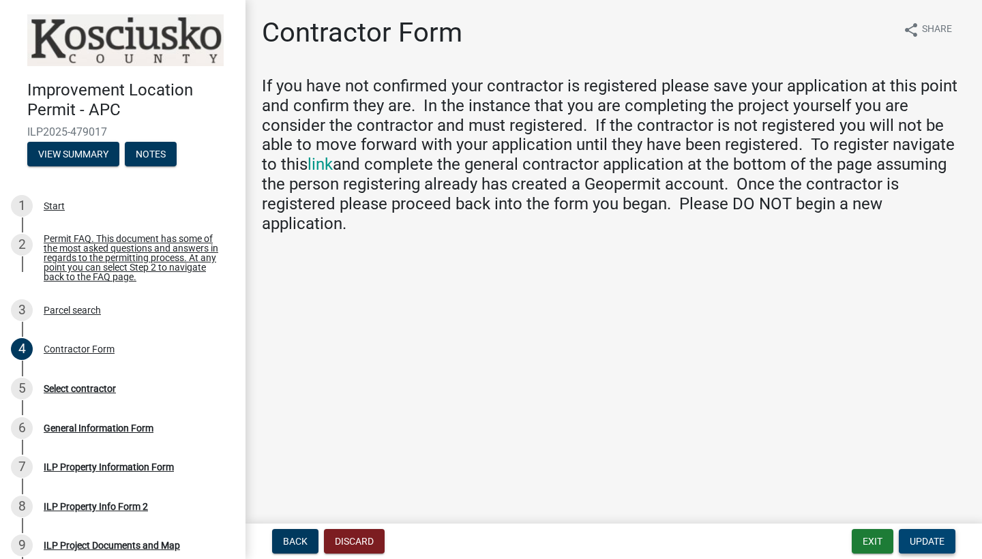
click at [921, 544] on span "Update" at bounding box center [927, 541] width 35 height 11
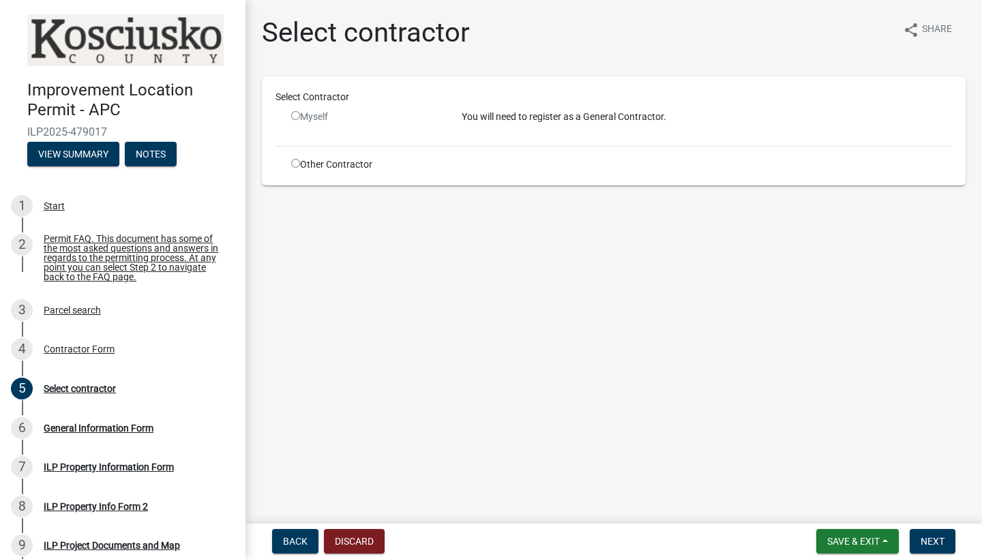
click at [297, 115] on input "radio" at bounding box center [295, 115] width 9 height 9
radio input "false"
click at [297, 166] on input "radio" at bounding box center [295, 163] width 9 height 9
radio input "true"
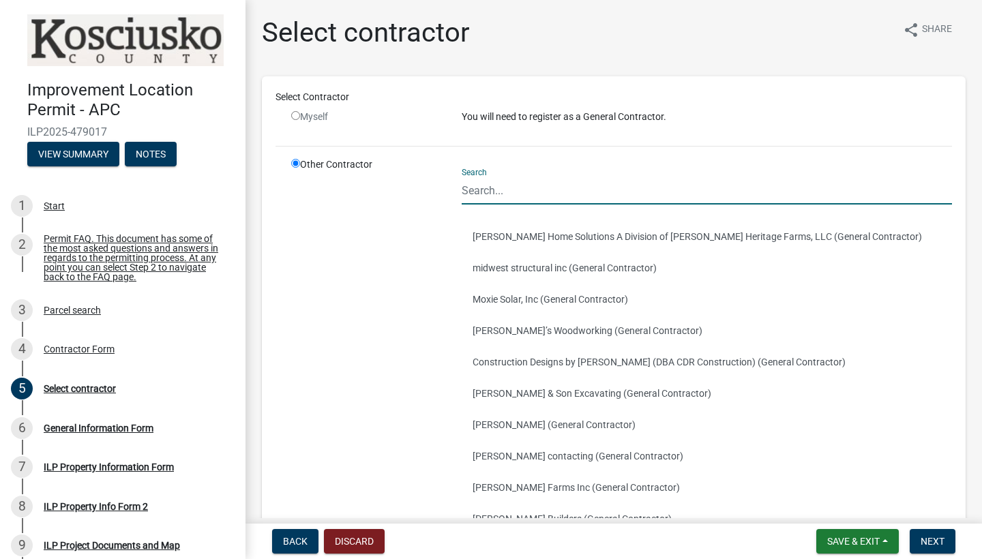
click at [492, 190] on input "Search" at bounding box center [707, 191] width 490 height 28
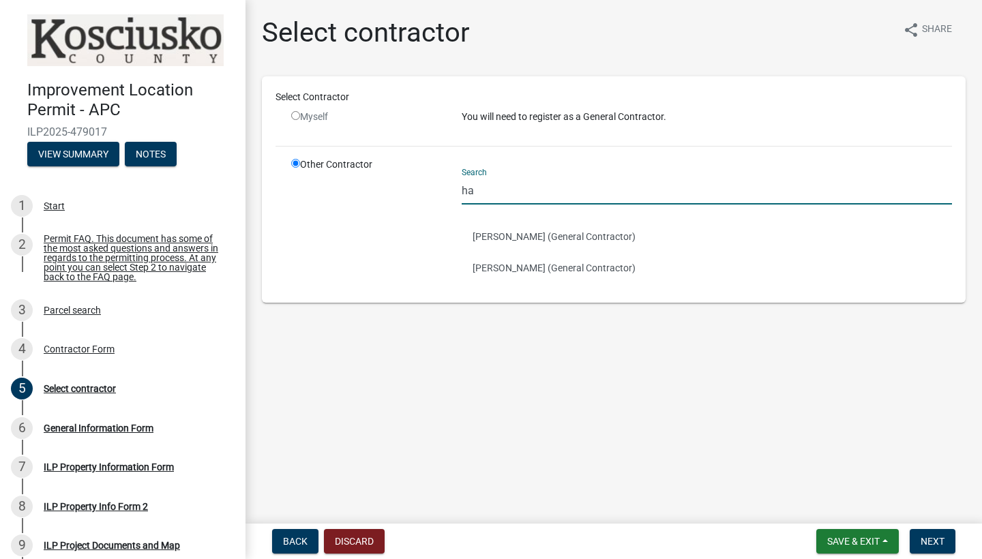
type input "h"
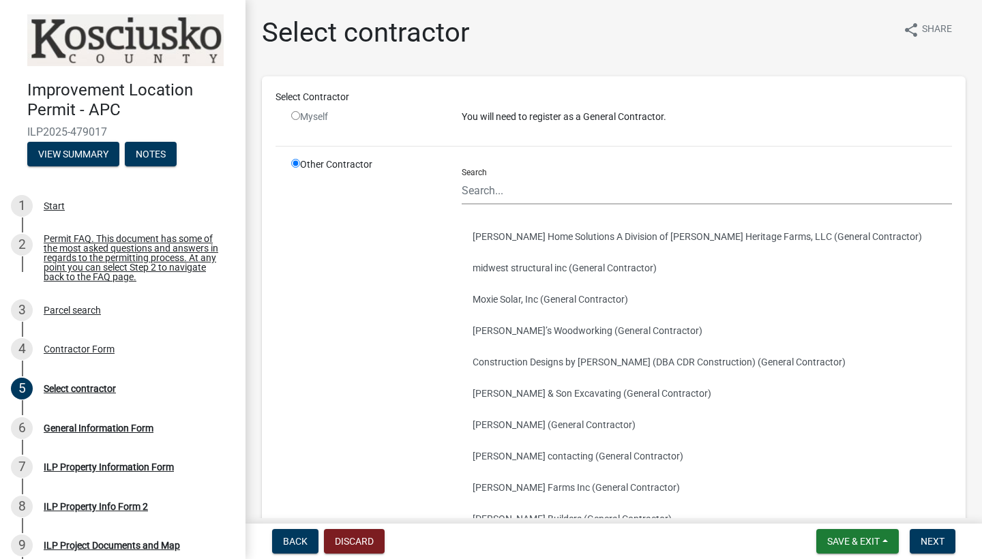
click at [831, 554] on nav "Back Discard Save & Exit Save Save & Exit Next" at bounding box center [613, 541] width 736 height 35
click at [833, 544] on span "Save & Exit" at bounding box center [853, 541] width 53 height 11
click at [824, 499] on button "Save & Exit" at bounding box center [844, 506] width 109 height 33
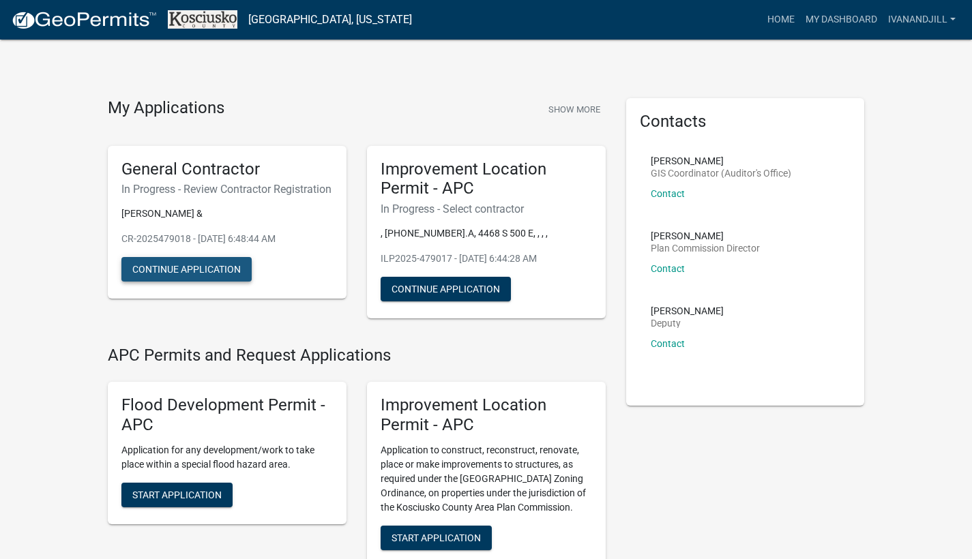
click at [208, 280] on button "Continue Application" at bounding box center [186, 269] width 130 height 25
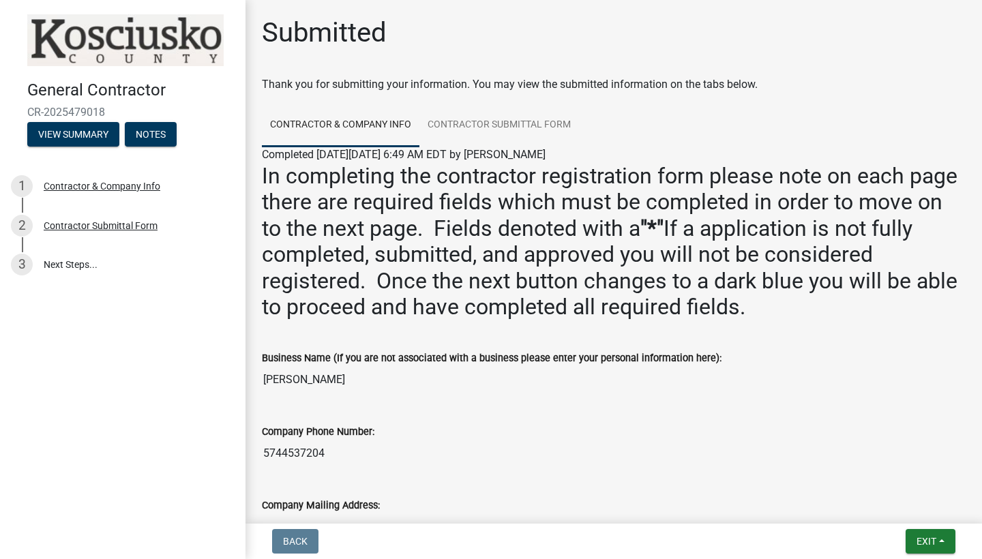
click at [893, 478] on div "Company Mailing Address: 4468 S 500 E" at bounding box center [614, 509] width 704 height 63
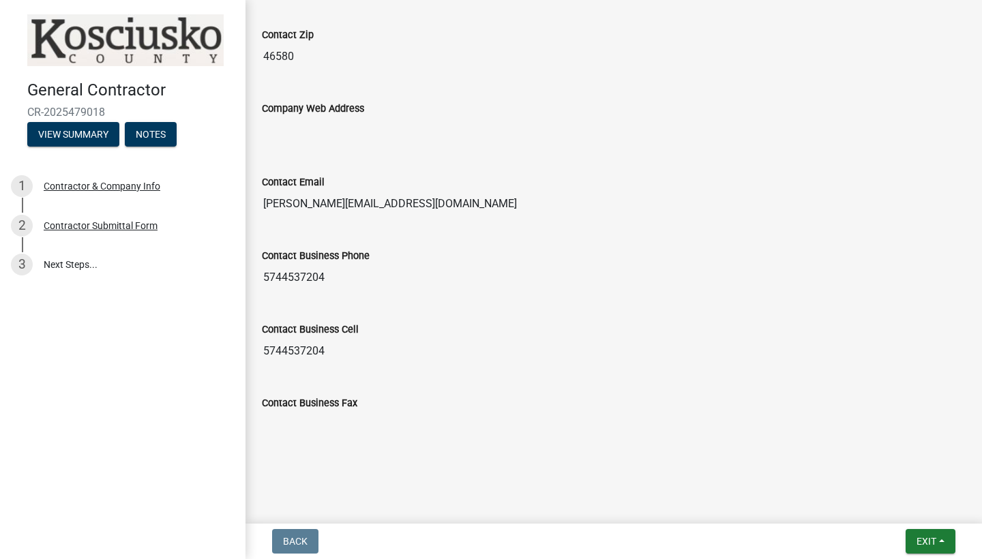
scroll to position [1280, 0]
click at [498, 392] on div "Contact Business Fax" at bounding box center [614, 407] width 704 height 63
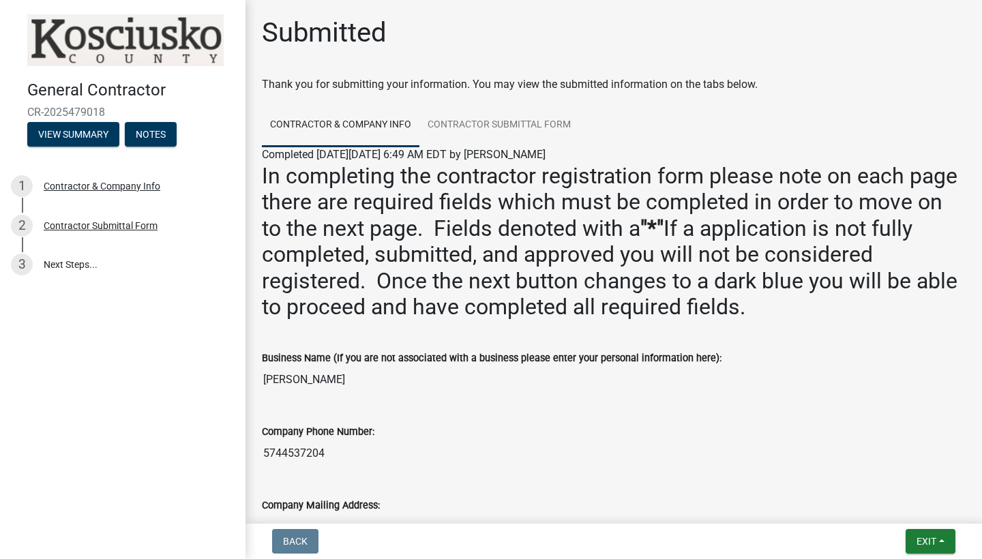
scroll to position [0, 0]
click at [507, 114] on link "Contractor Submittal Form" at bounding box center [499, 126] width 160 height 44
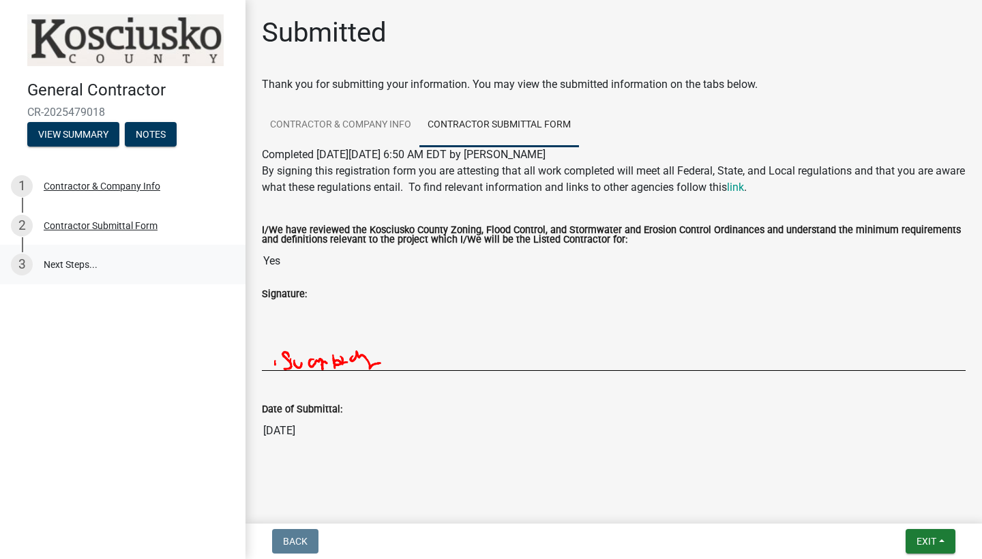
click at [78, 264] on link "3 Next Steps..." at bounding box center [122, 265] width 245 height 40
click at [919, 537] on span "Exit" at bounding box center [927, 541] width 20 height 11
click at [875, 468] on button "Save" at bounding box center [901, 473] width 109 height 33
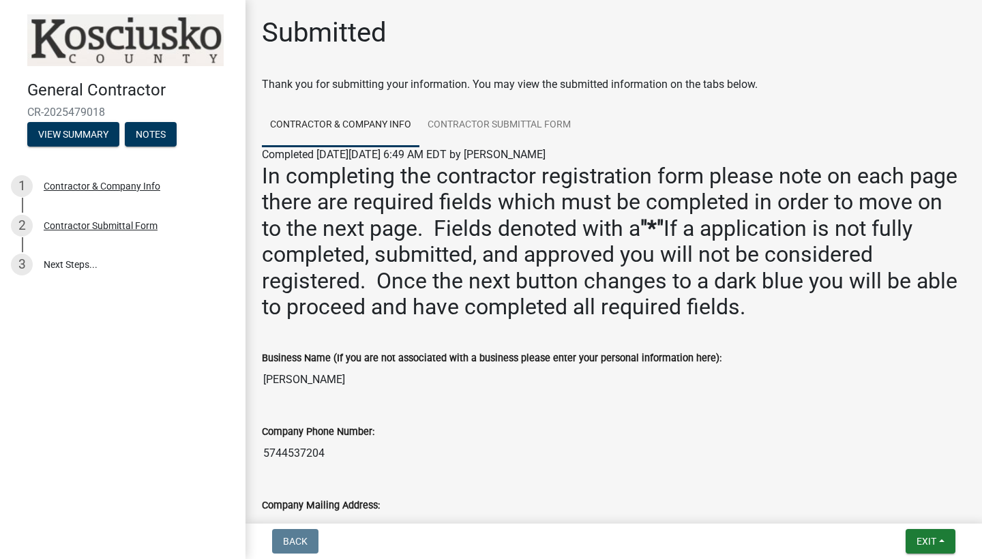
click at [812, 389] on input "Ivan Hathaway" at bounding box center [614, 379] width 704 height 27
click at [481, 114] on link "Contractor Submittal Form" at bounding box center [499, 126] width 160 height 44
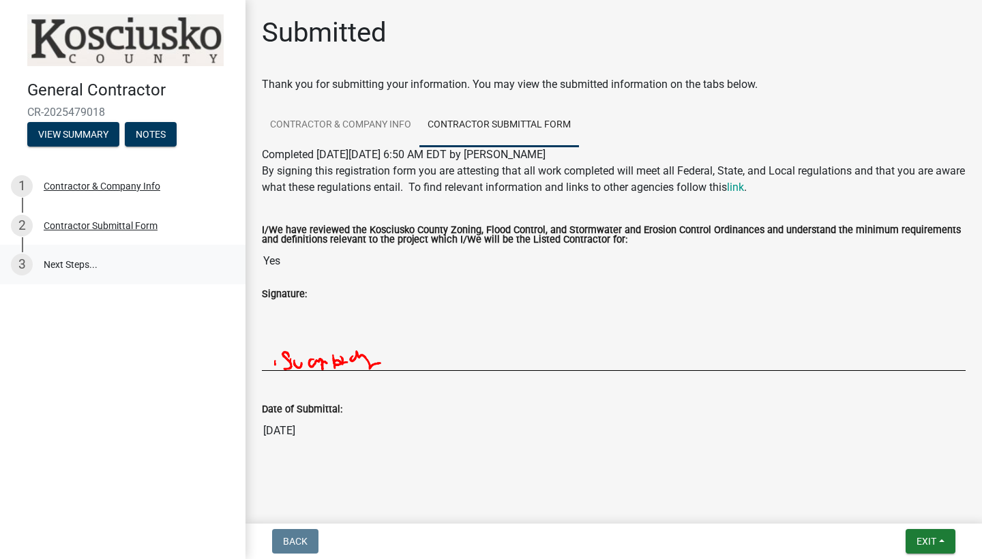
click at [99, 256] on link "3 Next Steps..." at bounding box center [122, 265] width 245 height 40
click at [63, 264] on link "3 Next Steps..." at bounding box center [122, 265] width 245 height 40
click at [662, 415] on div "Date of Submittal:" at bounding box center [614, 409] width 704 height 16
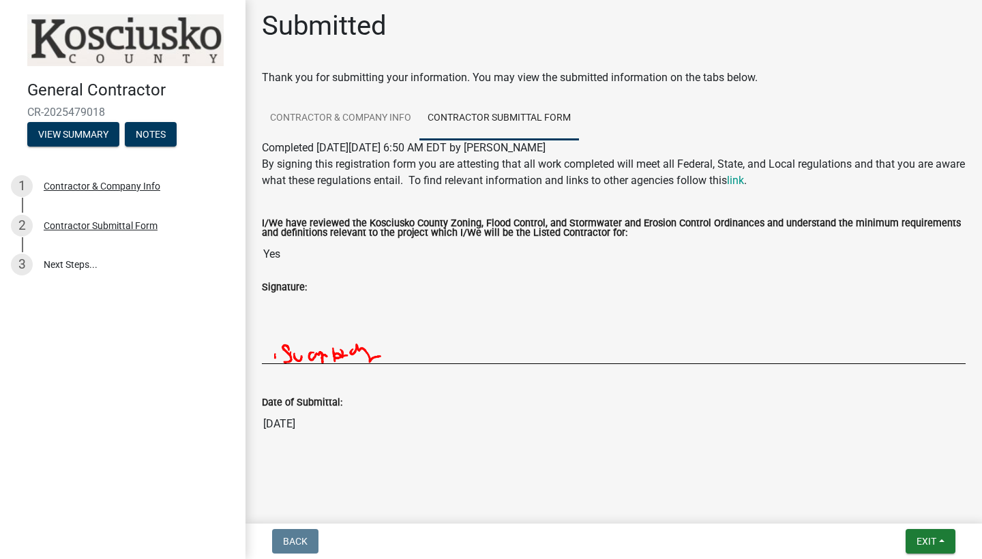
scroll to position [7, 0]
click at [940, 541] on button "Exit" at bounding box center [931, 541] width 50 height 25
click at [911, 503] on button "Save & Exit" at bounding box center [901, 506] width 109 height 33
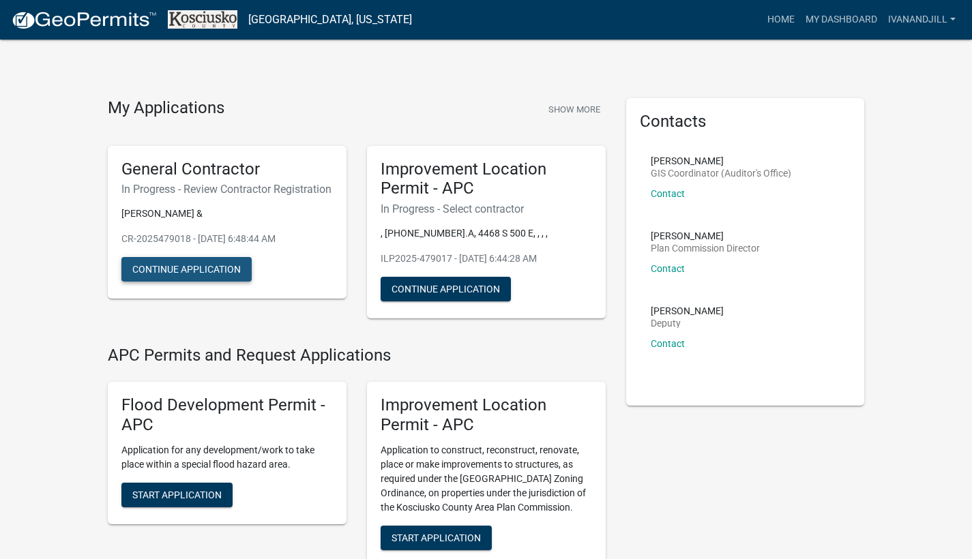
click at [183, 282] on button "Continue Application" at bounding box center [186, 269] width 130 height 25
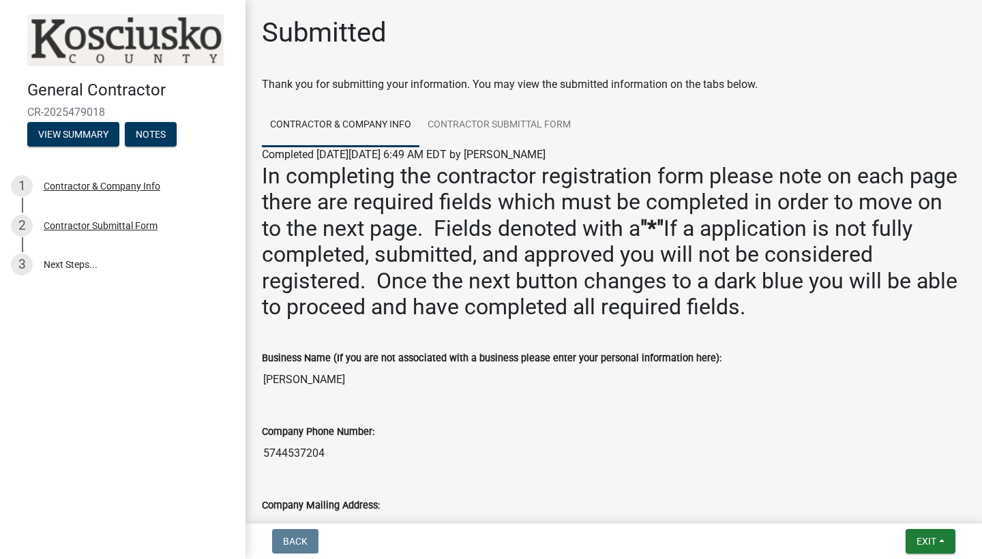
click at [653, 417] on div "Company Phone Number: [PHONE_NUMBER]" at bounding box center [614, 435] width 704 height 63
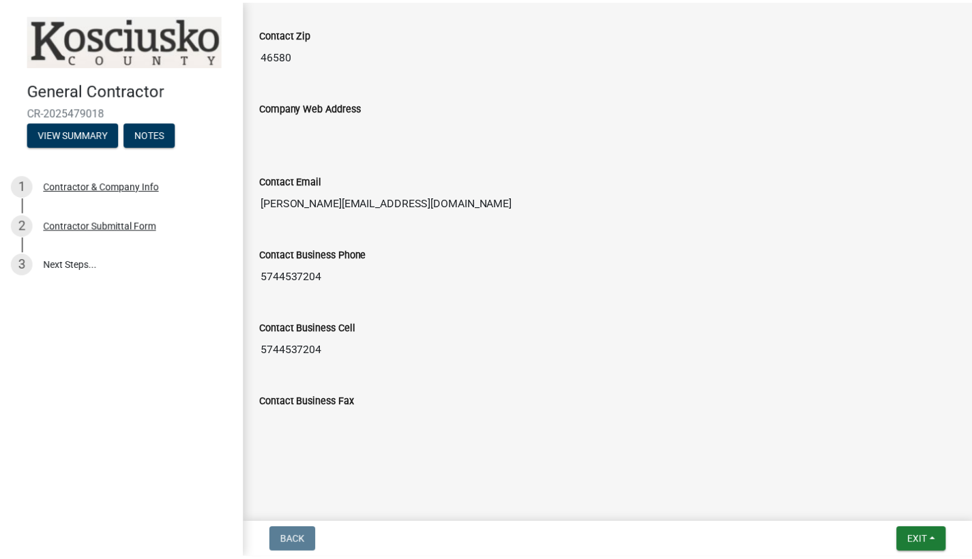
scroll to position [1280, 0]
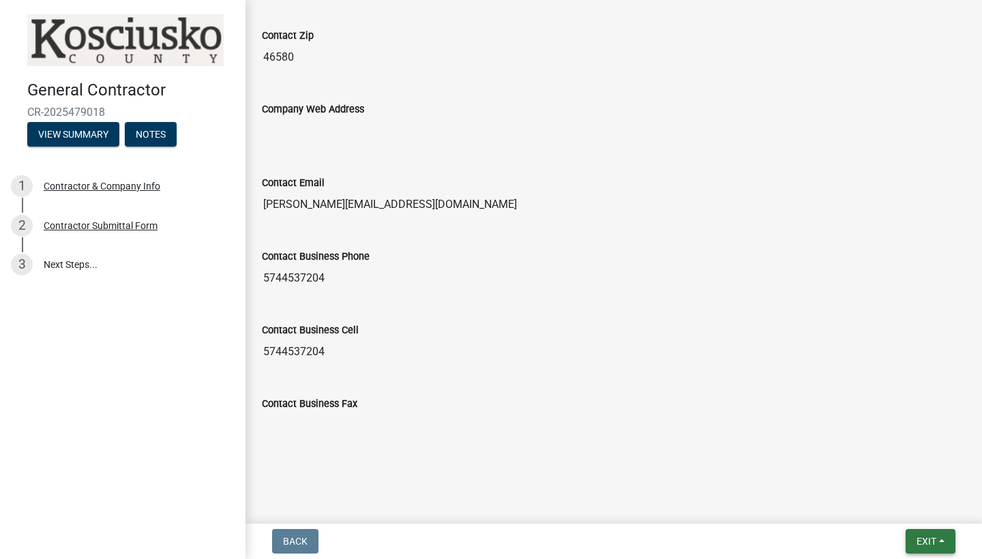
click at [917, 541] on span "Exit" at bounding box center [927, 541] width 20 height 11
click at [915, 511] on button "Save & Exit" at bounding box center [901, 506] width 109 height 33
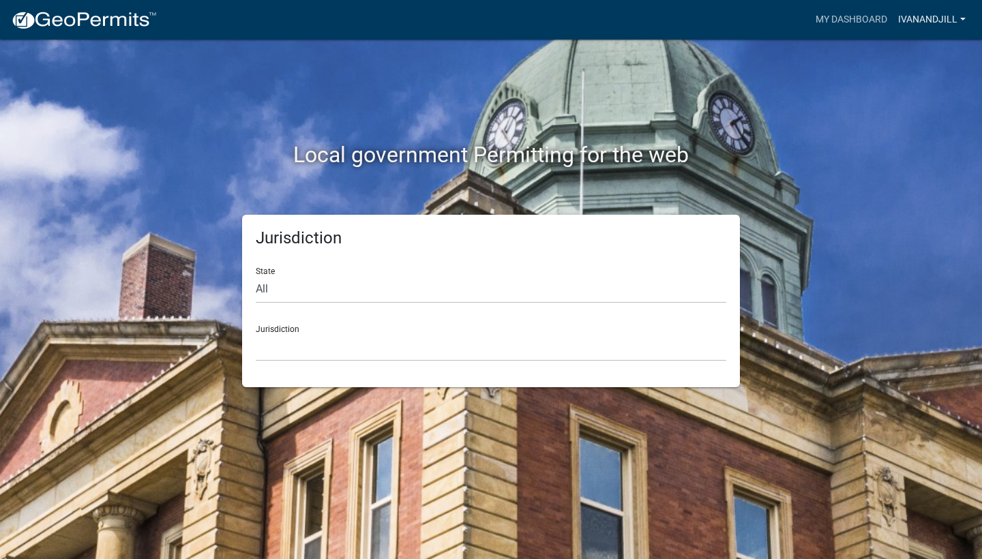
click at [964, 18] on link "ivanandjill" at bounding box center [932, 20] width 78 height 26
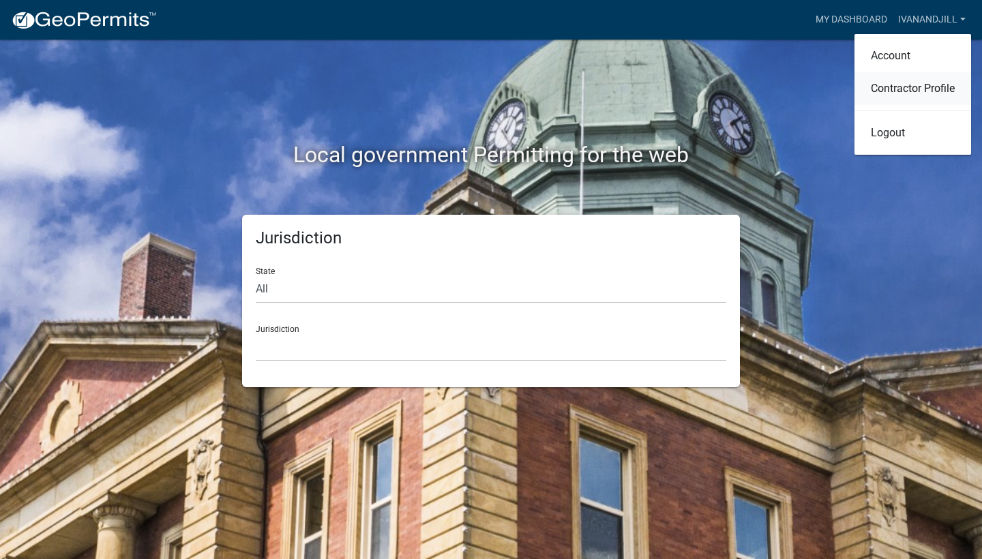
click at [906, 79] on link "Contractor Profile" at bounding box center [912, 88] width 117 height 33
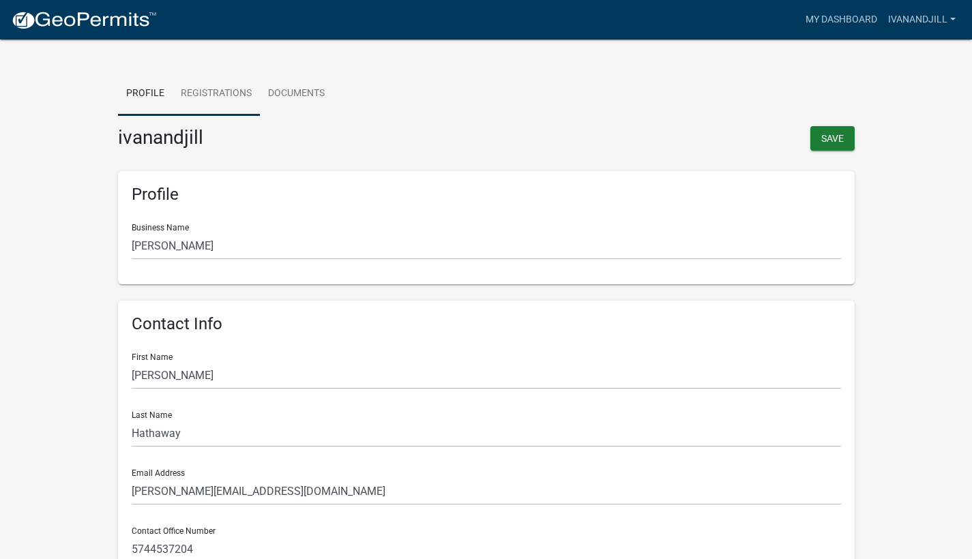
click at [221, 93] on link "Registrations" at bounding box center [216, 94] width 87 height 44
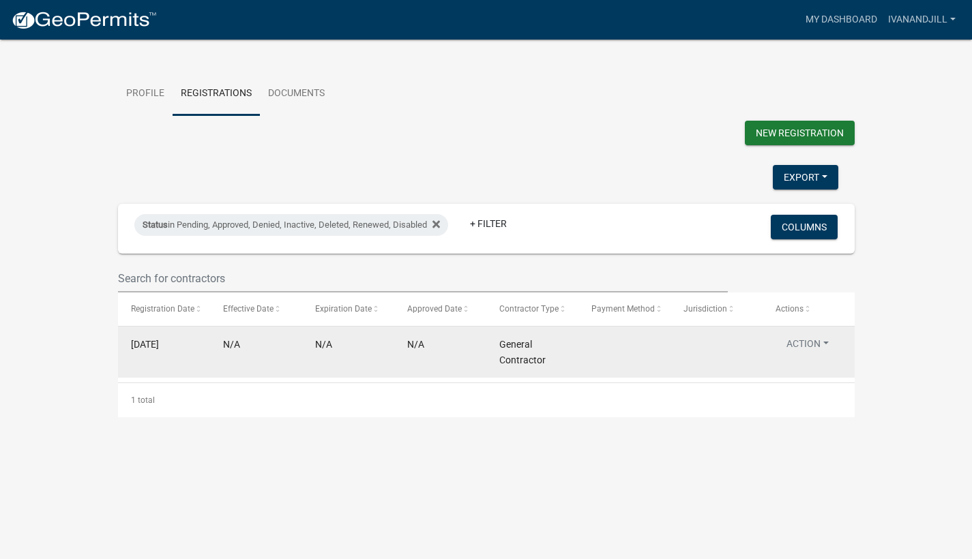
click at [809, 355] on button "Action" at bounding box center [807, 347] width 64 height 20
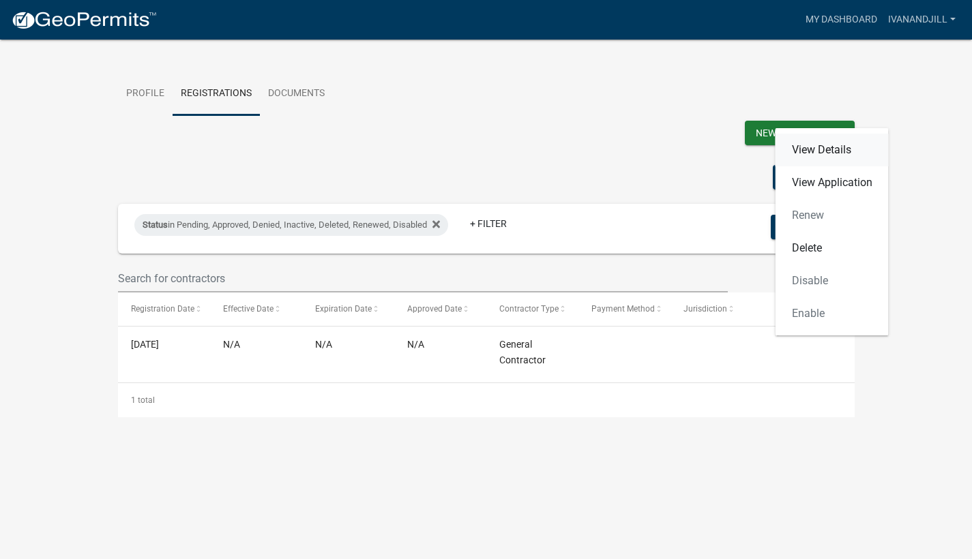
click at [820, 145] on link "View Details" at bounding box center [831, 150] width 113 height 33
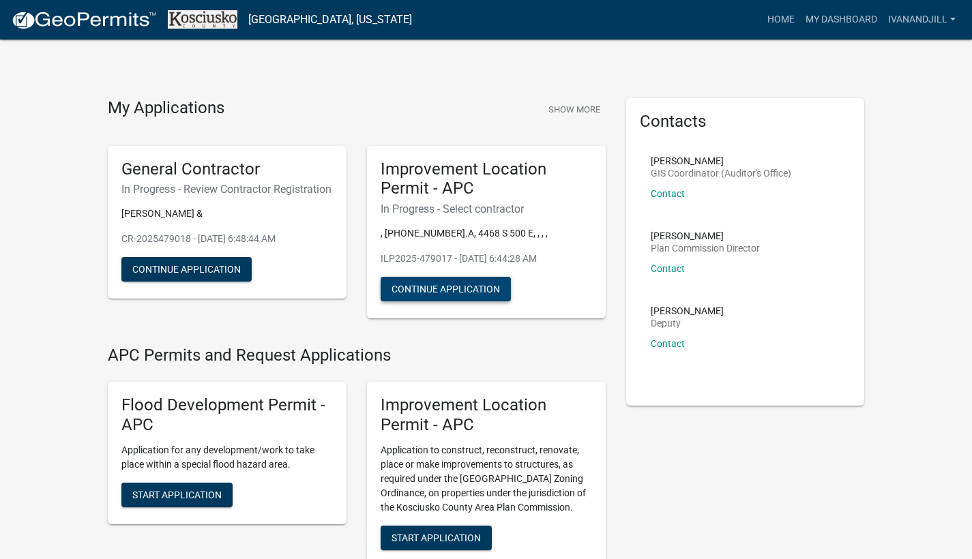
click at [447, 295] on button "Continue Application" at bounding box center [446, 289] width 130 height 25
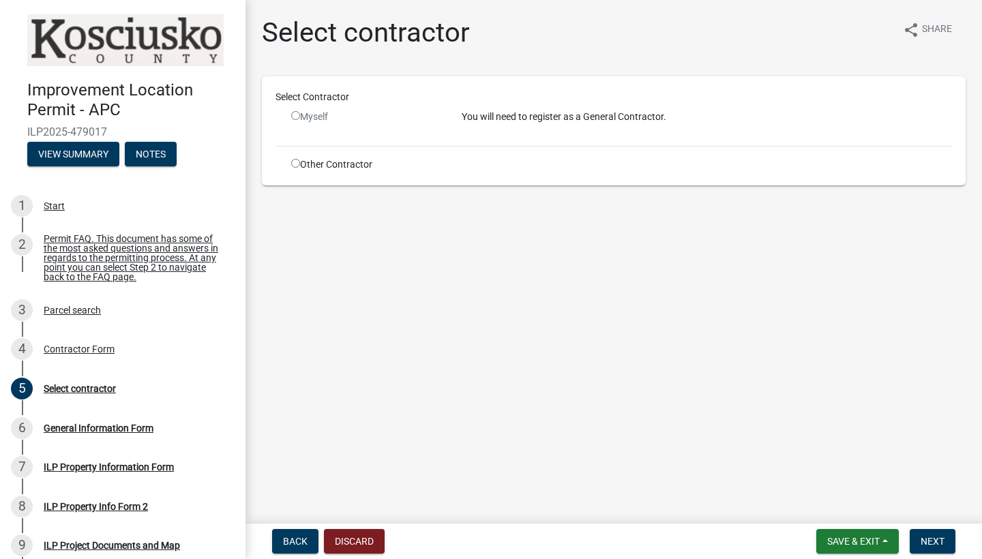
click at [295, 116] on input "radio" at bounding box center [295, 115] width 9 height 9
radio input "false"
click at [295, 164] on input "radio" at bounding box center [295, 163] width 9 height 9
radio input "true"
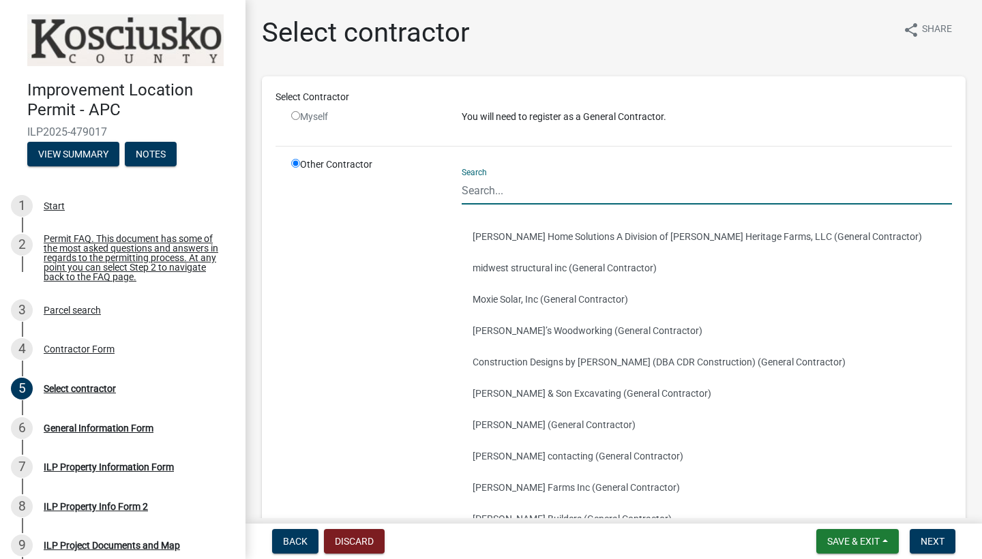
click at [503, 192] on input "Search" at bounding box center [707, 191] width 490 height 28
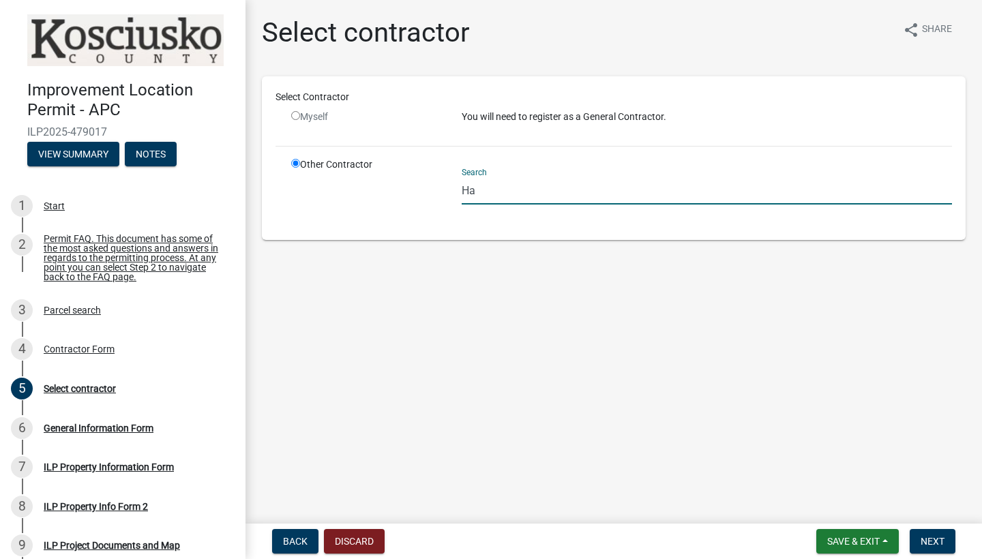
type input "H"
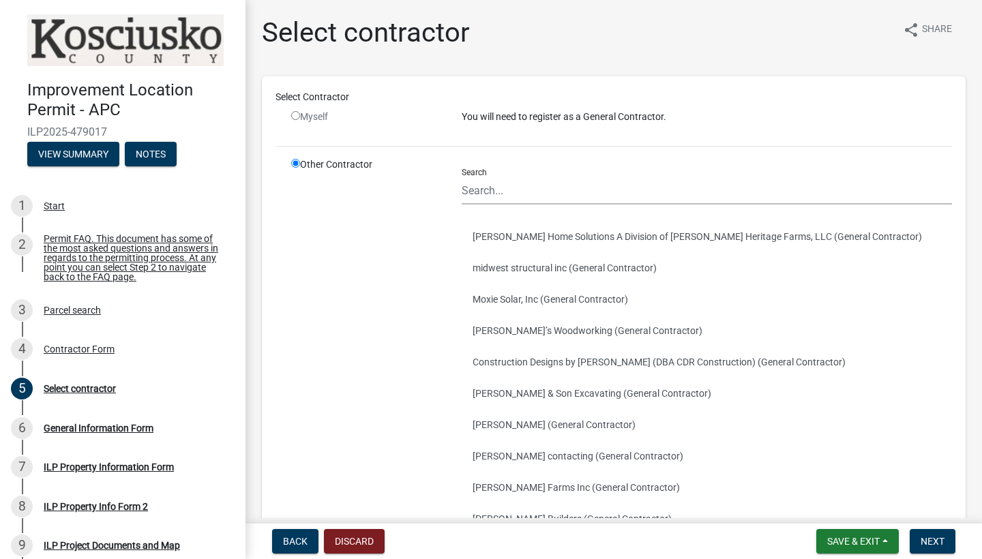
click at [295, 120] on input "radio" at bounding box center [295, 115] width 9 height 9
radio input "false"
radio input "true"
click at [295, 120] on input "radio" at bounding box center [295, 115] width 9 height 9
radio input "false"
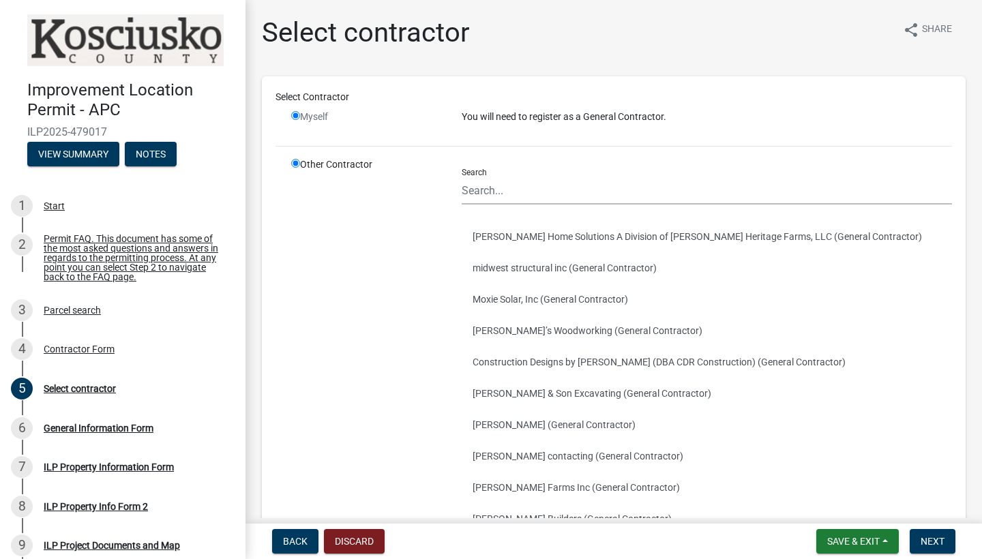
radio input "true"
click at [299, 539] on span "Back" at bounding box center [295, 541] width 25 height 11
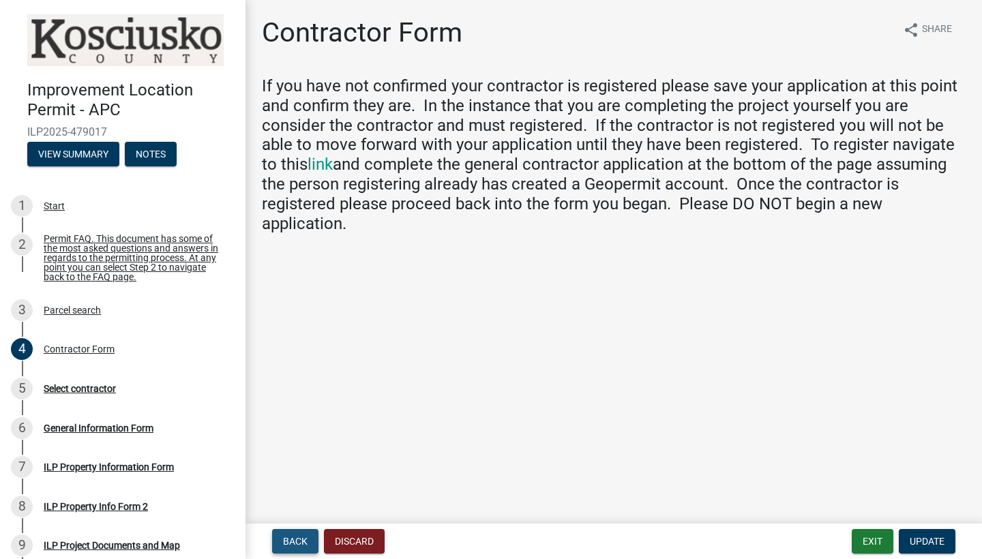
click at [299, 539] on span "Back" at bounding box center [295, 541] width 25 height 11
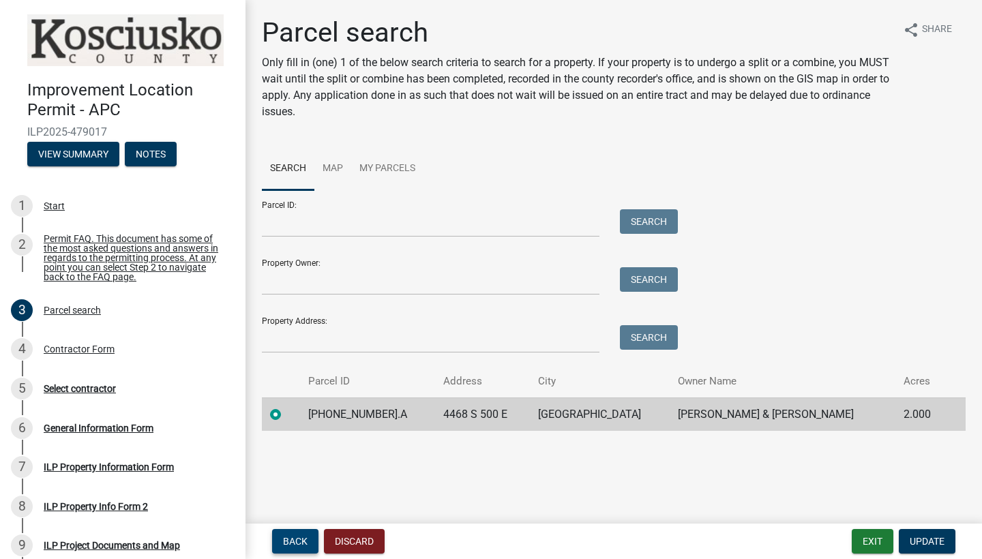
click at [299, 539] on span "Back" at bounding box center [295, 541] width 25 height 11
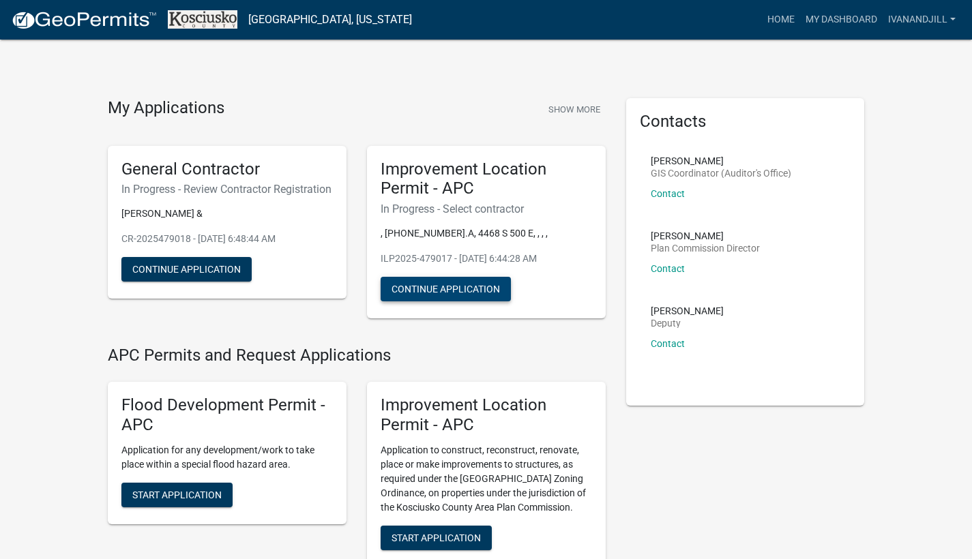
click at [426, 295] on button "Continue Application" at bounding box center [446, 289] width 130 height 25
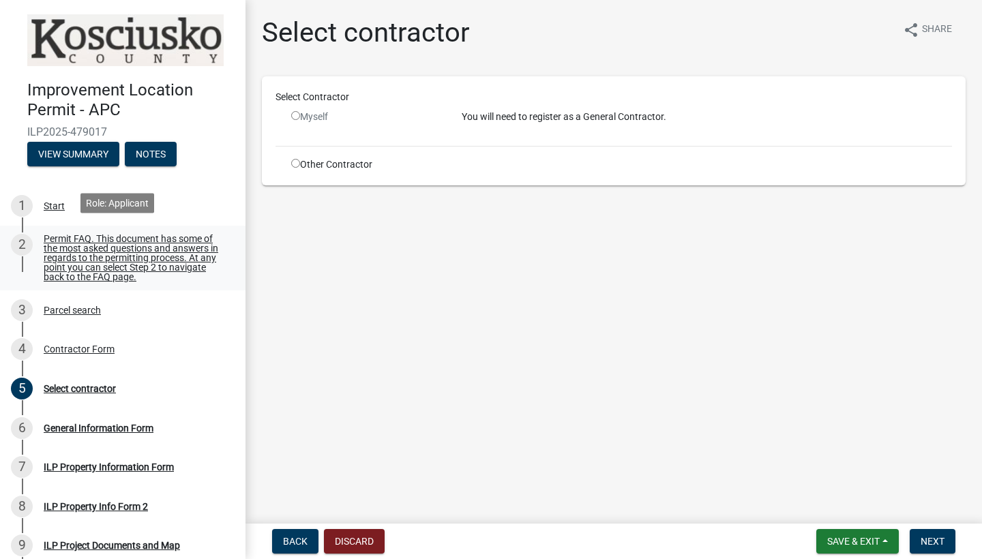
click at [87, 246] on div "Permit FAQ. This document has some of the most asked questions and answers in r…" at bounding box center [134, 258] width 180 height 48
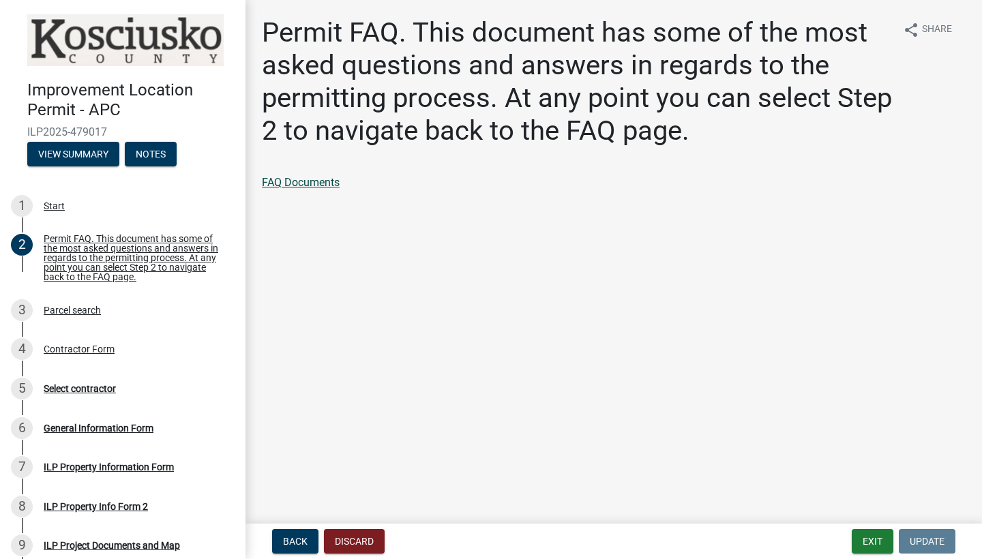
click at [302, 179] on link "FAQ Documents" at bounding box center [301, 182] width 78 height 13
click at [303, 181] on link "FAQ Documents" at bounding box center [301, 182] width 78 height 13
click at [878, 541] on button "Exit" at bounding box center [873, 541] width 42 height 25
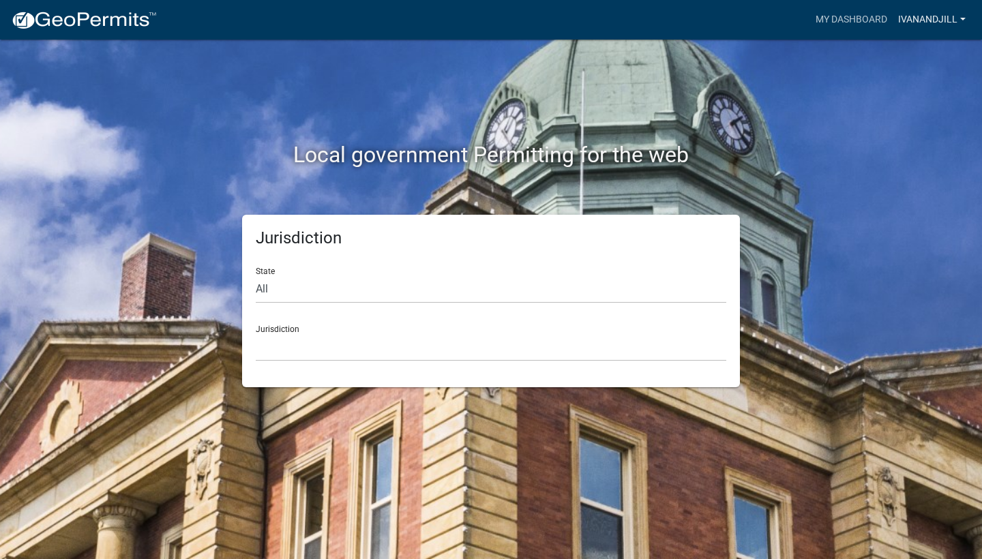
click at [923, 22] on link "ivanandjill" at bounding box center [932, 20] width 78 height 26
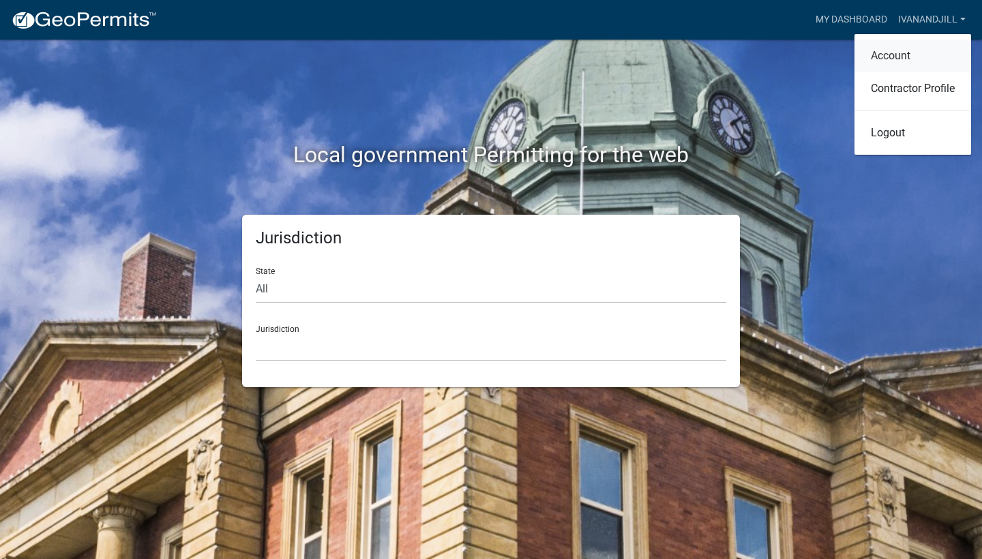
click at [882, 53] on link "Account" at bounding box center [912, 56] width 117 height 33
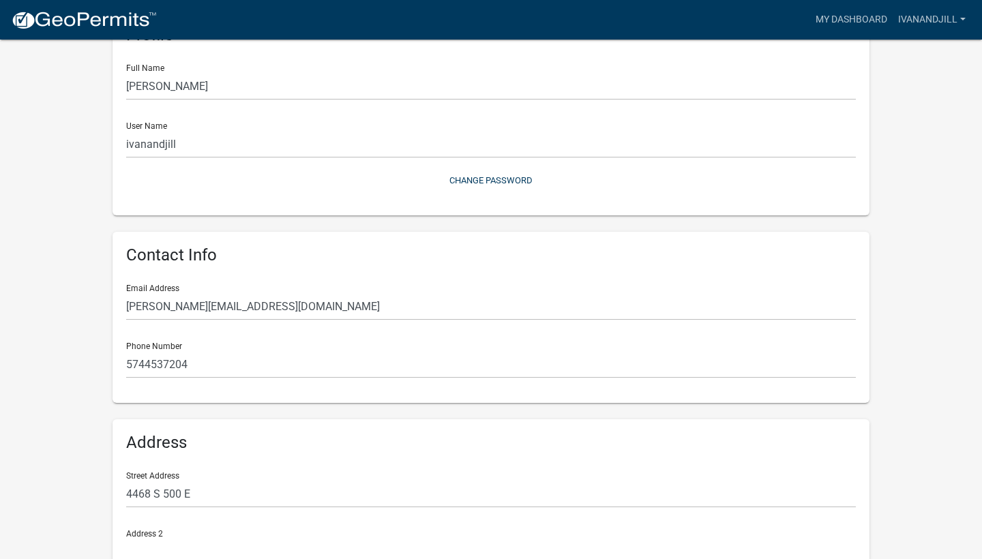
scroll to position [100, 0]
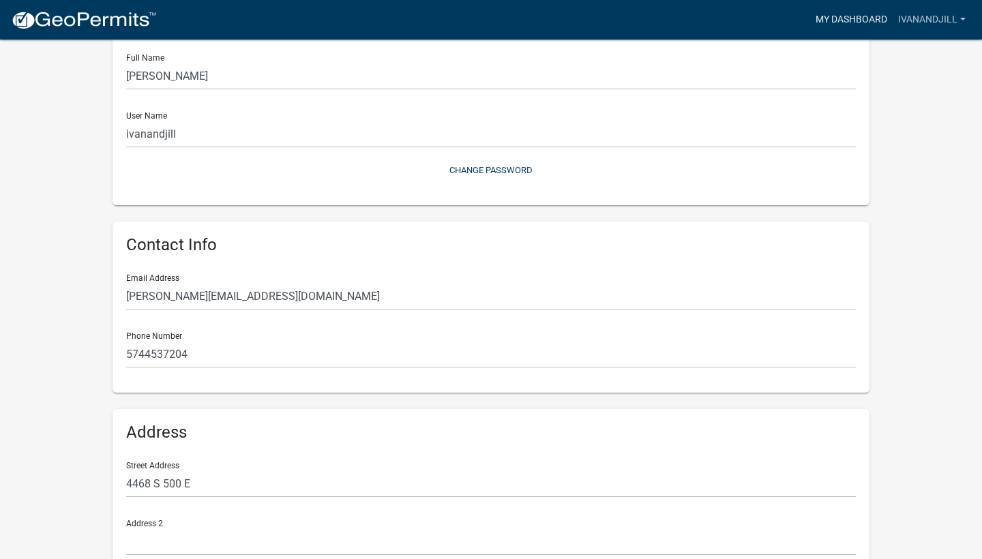
click at [867, 25] on link "My Dashboard" at bounding box center [851, 20] width 83 height 26
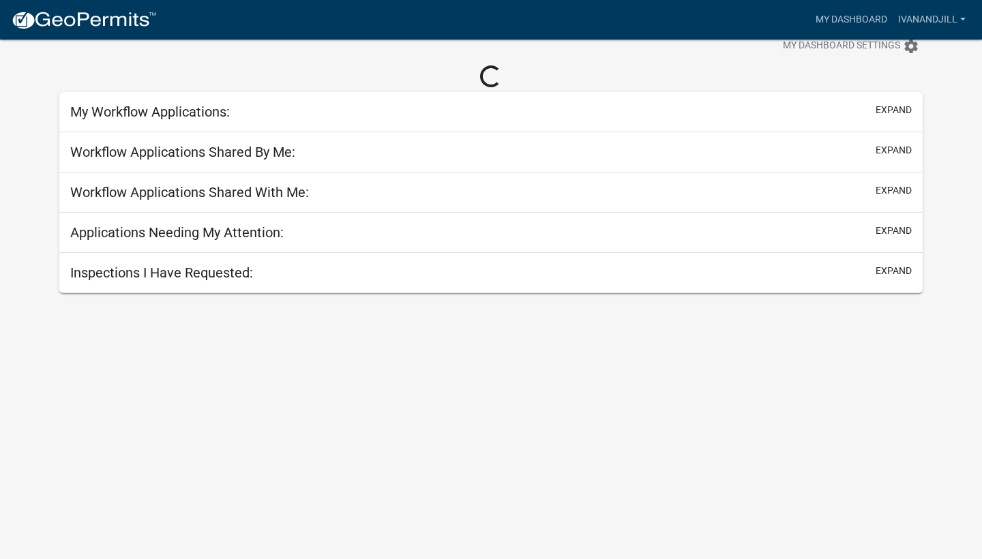
scroll to position [40, 0]
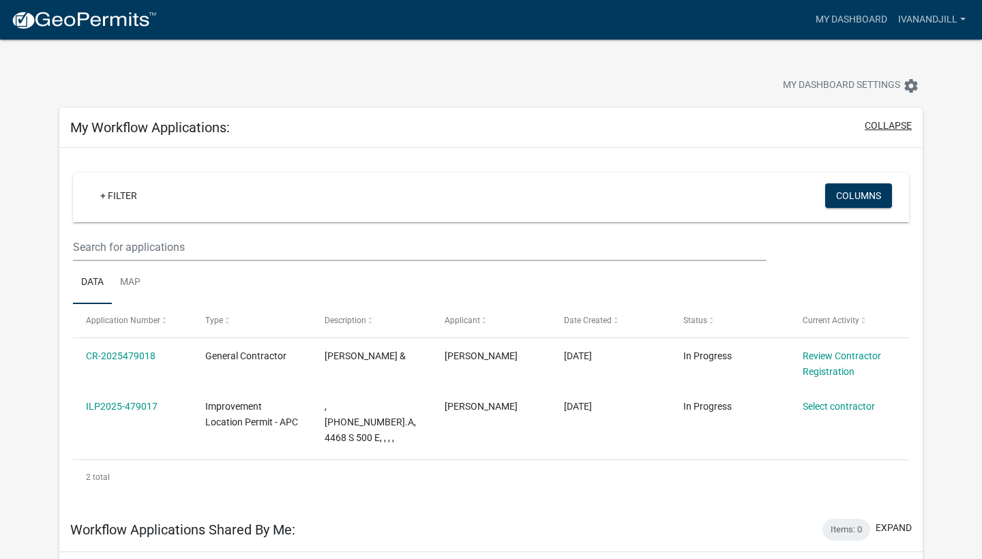
click at [880, 128] on button "collapse" at bounding box center [888, 126] width 47 height 14
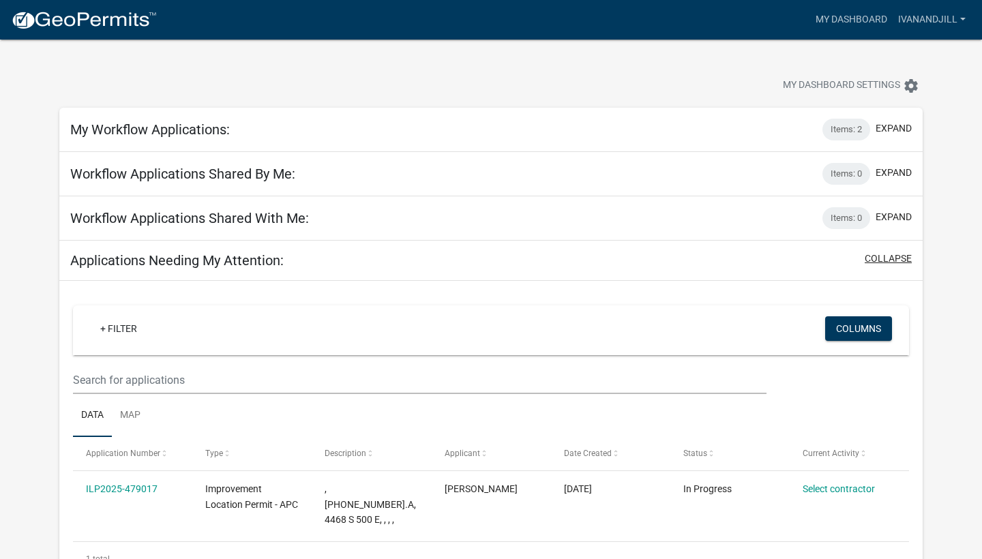
click at [876, 260] on button "collapse" at bounding box center [888, 259] width 47 height 14
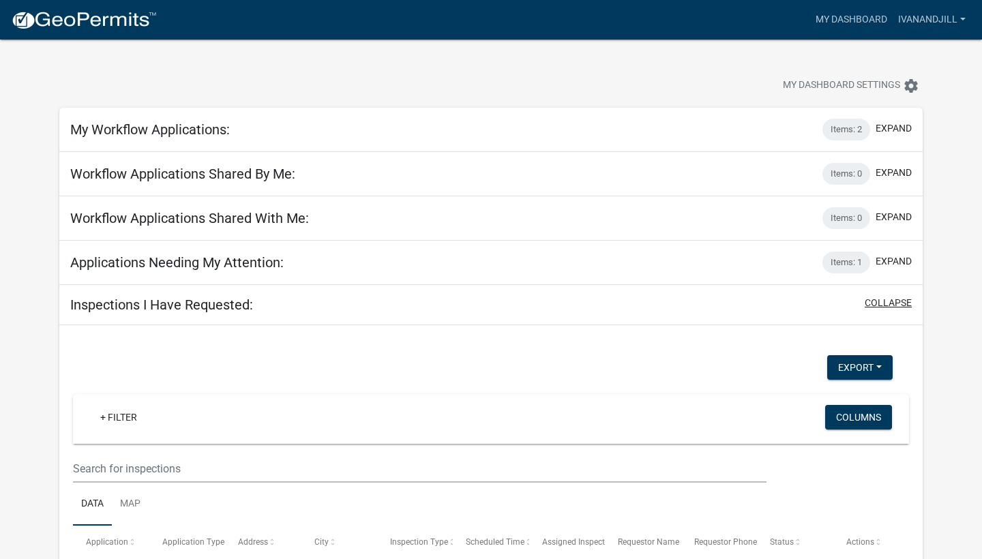
click at [900, 301] on button "collapse" at bounding box center [888, 303] width 47 height 14
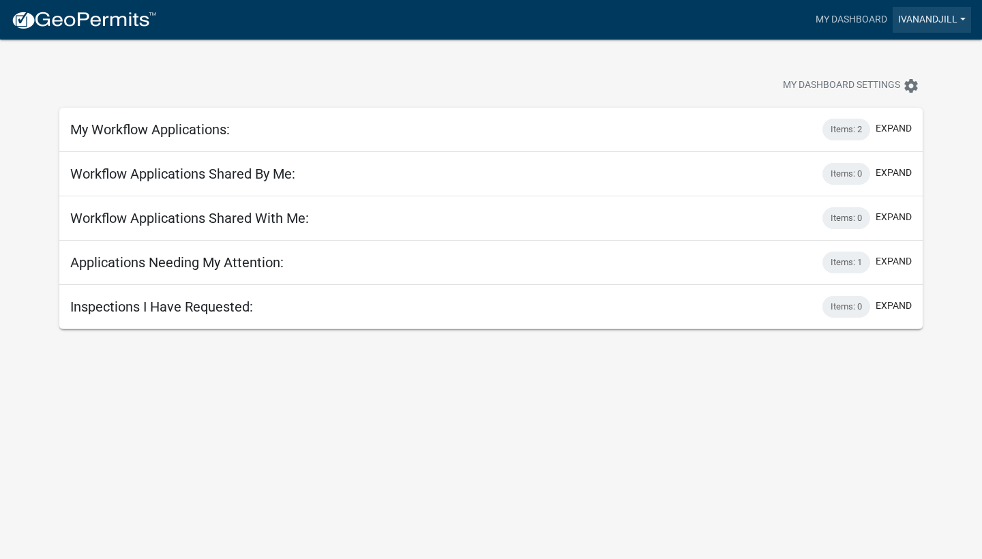
click at [921, 23] on link "ivanandjill" at bounding box center [932, 20] width 78 height 26
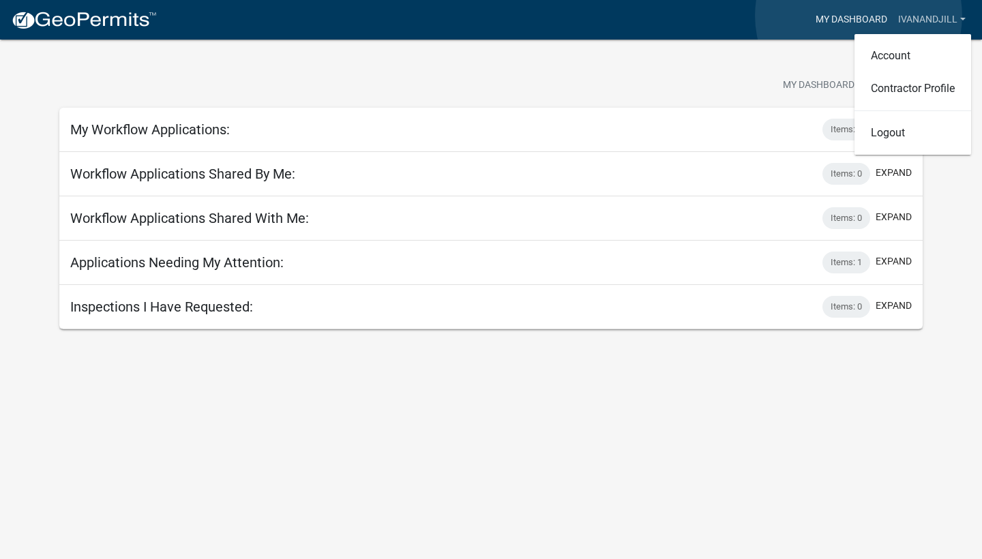
click at [859, 16] on link "My Dashboard" at bounding box center [851, 20] width 83 height 26
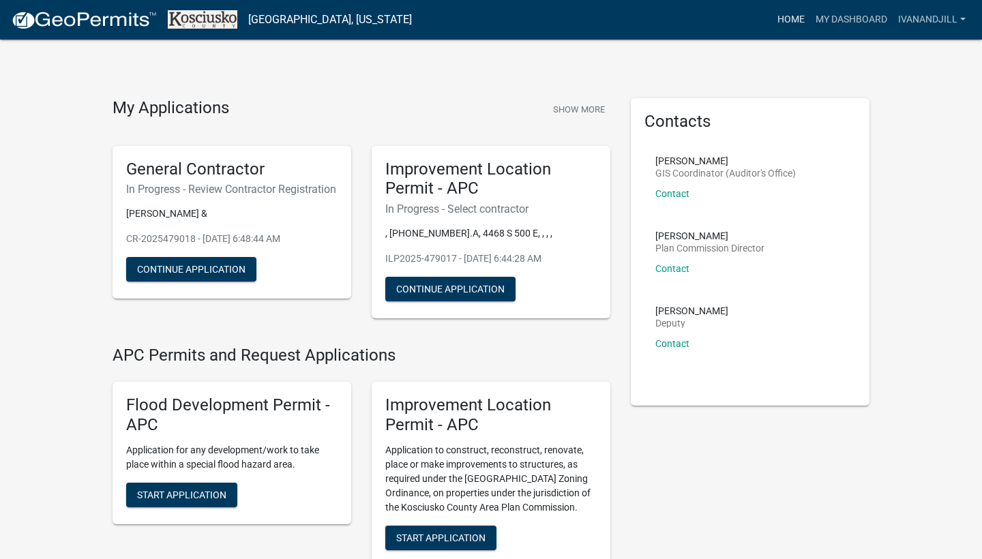
click at [794, 18] on link "Home" at bounding box center [791, 20] width 38 height 26
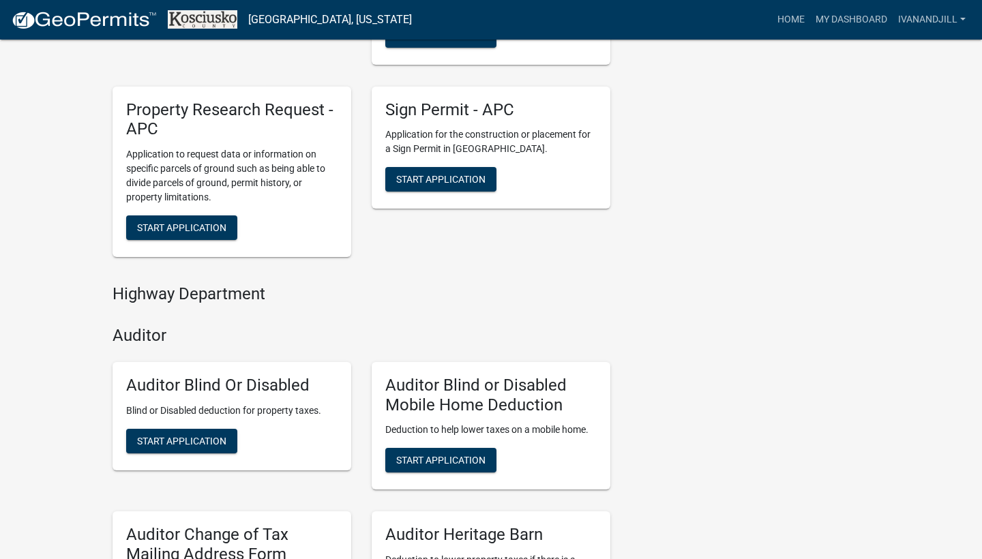
scroll to position [509, 0]
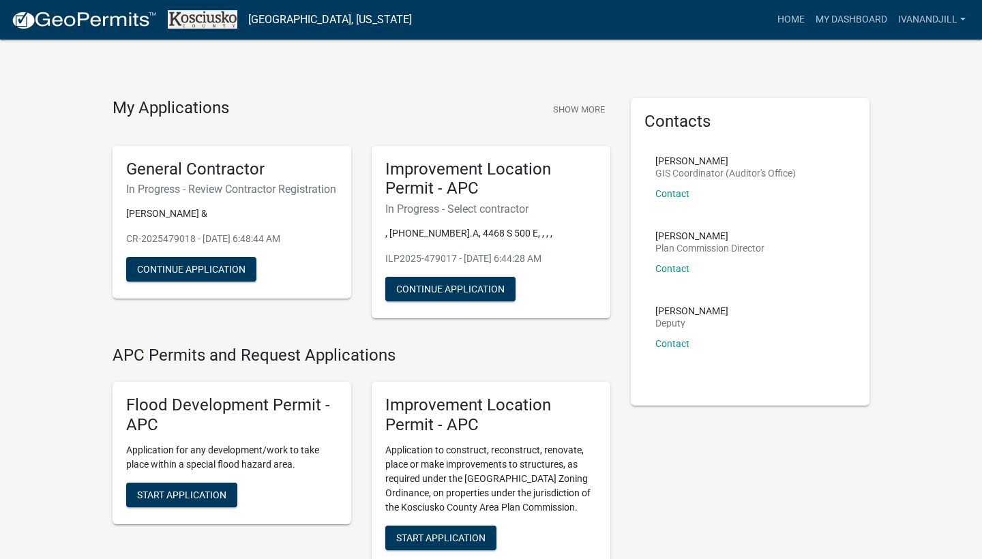
scroll to position [0, 0]
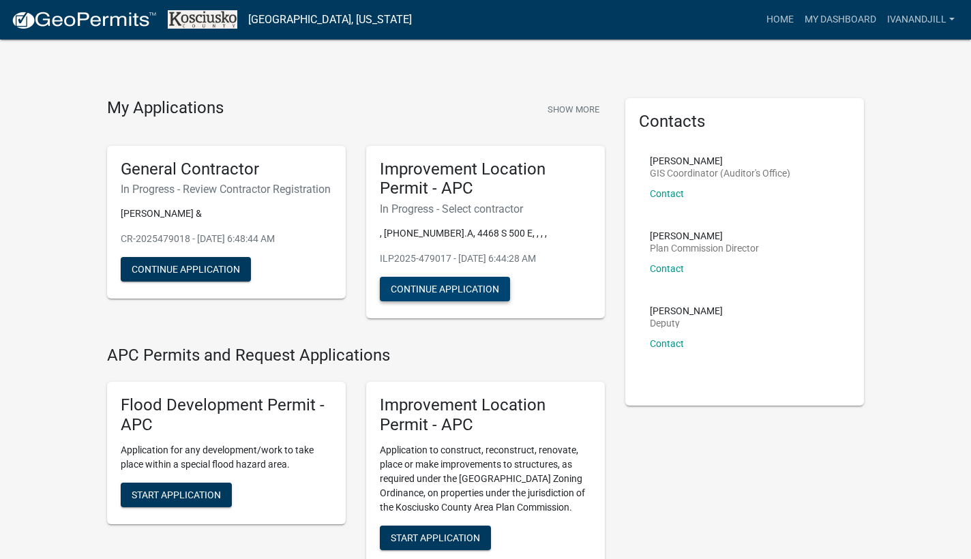
click at [468, 286] on button "Continue Application" at bounding box center [445, 289] width 130 height 25
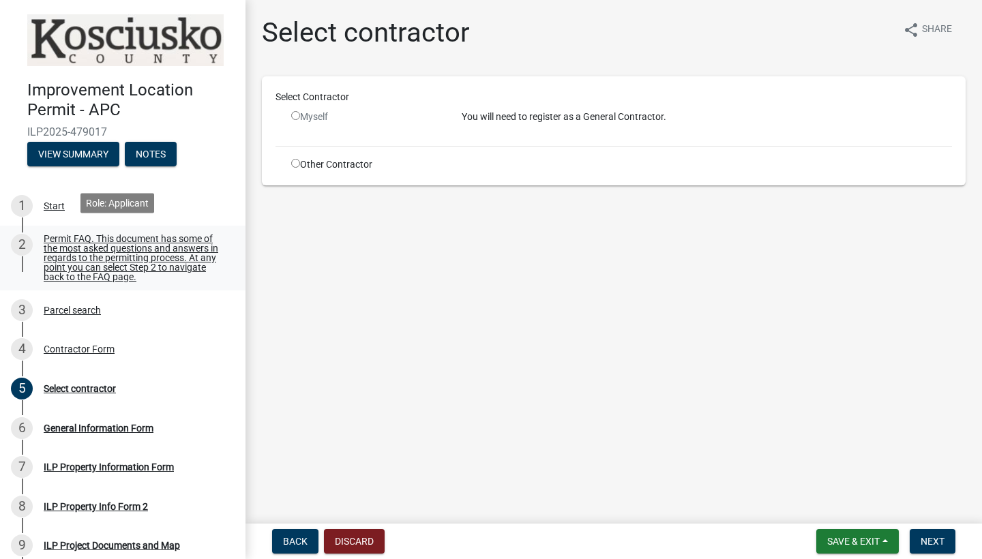
click at [88, 269] on div "Permit FAQ. This document has some of the most asked questions and answers in r…" at bounding box center [134, 258] width 180 height 48
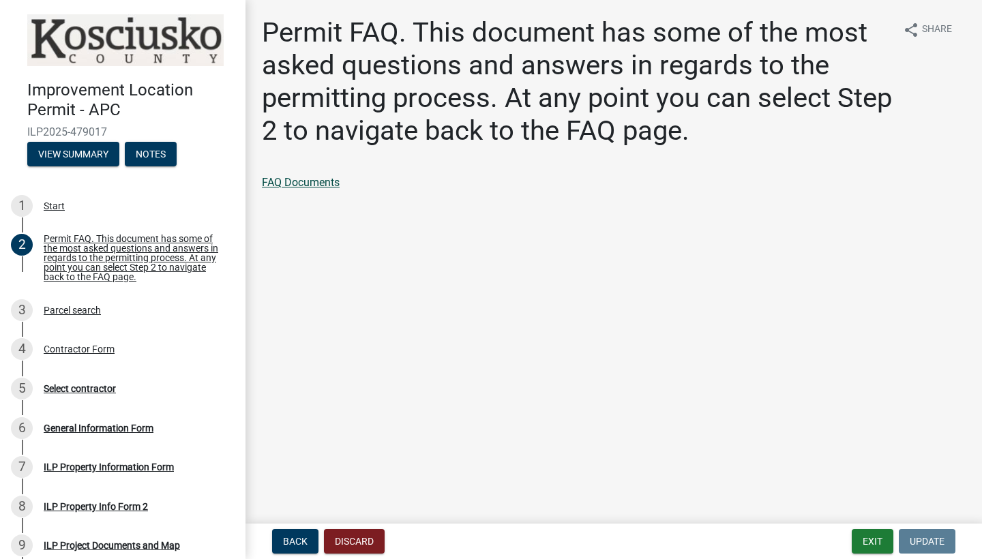
click at [288, 183] on link "FAQ Documents" at bounding box center [301, 182] width 78 height 13
